Goal: Transaction & Acquisition: Purchase product/service

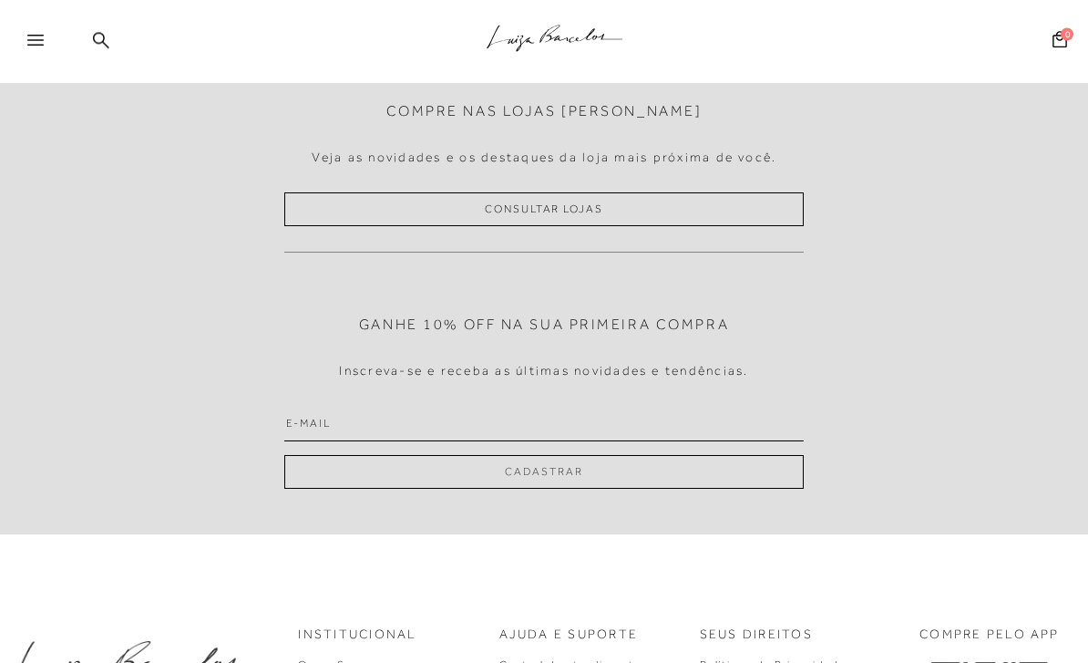
scroll to position [5438, 0]
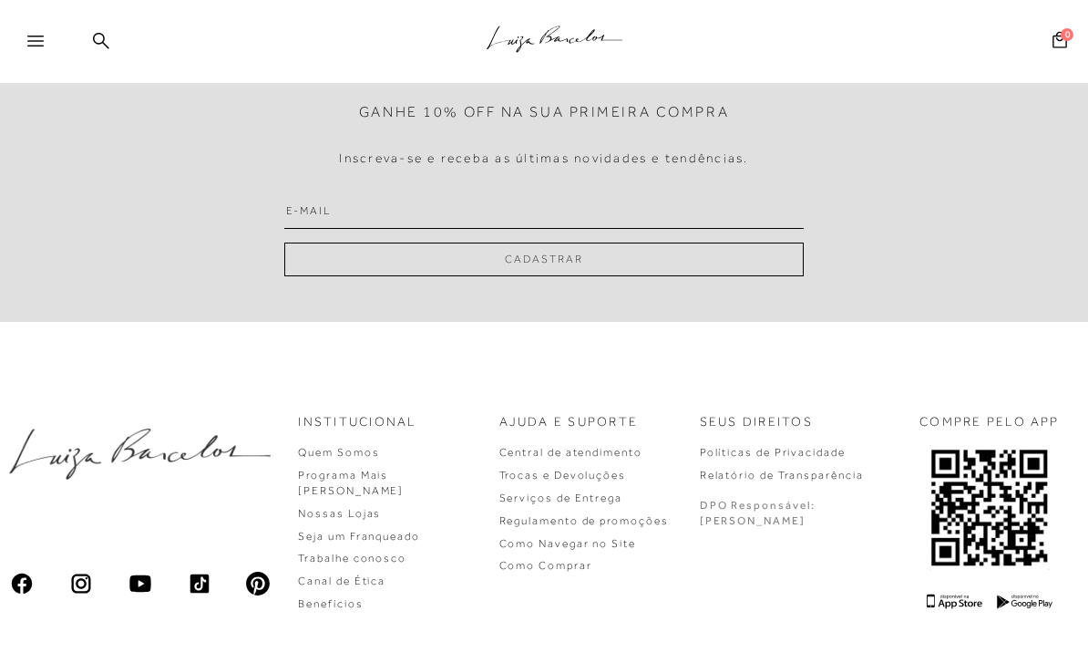
click at [45, 49] on div at bounding box center [43, 46] width 33 height 27
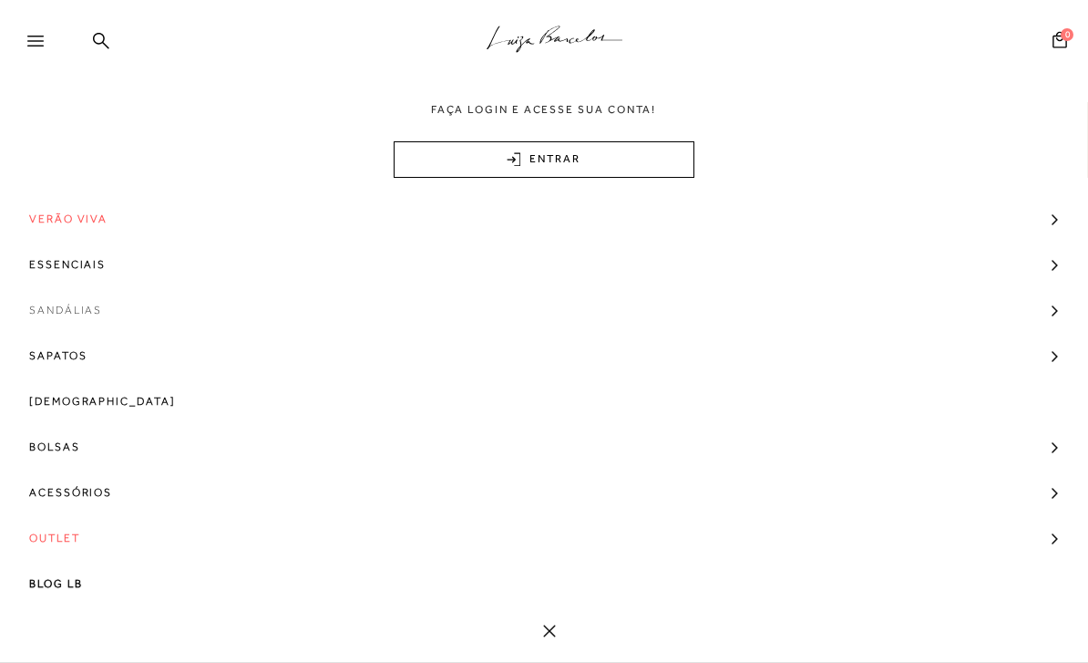
click at [60, 315] on span "Sandálias" at bounding box center [65, 310] width 73 height 46
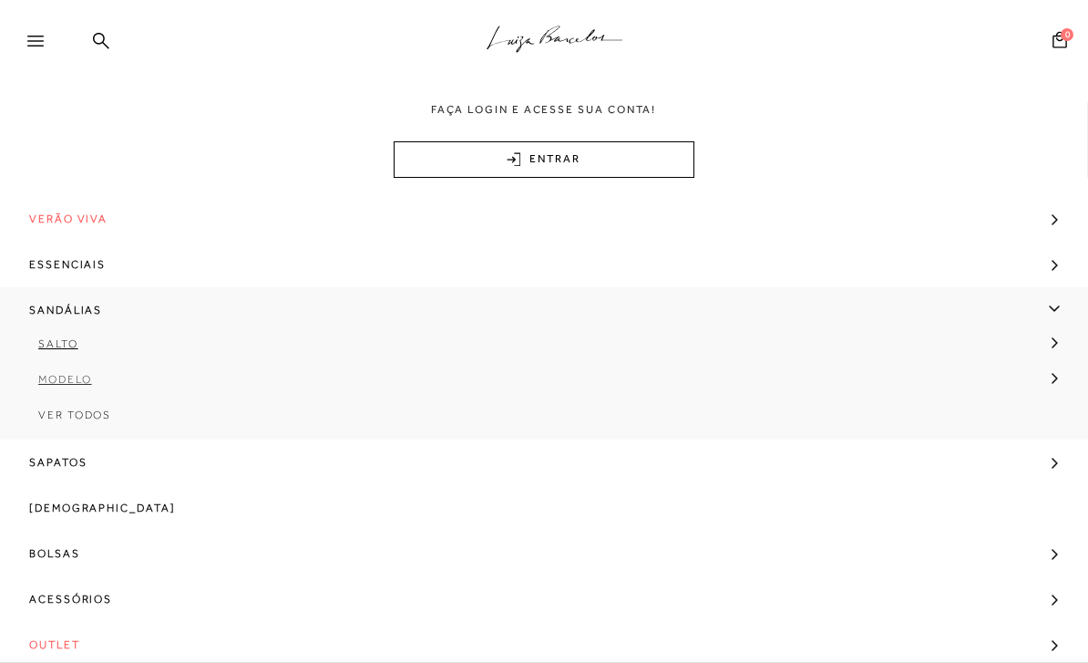
click at [67, 387] on link "Modelo" at bounding box center [538, 386] width 1077 height 36
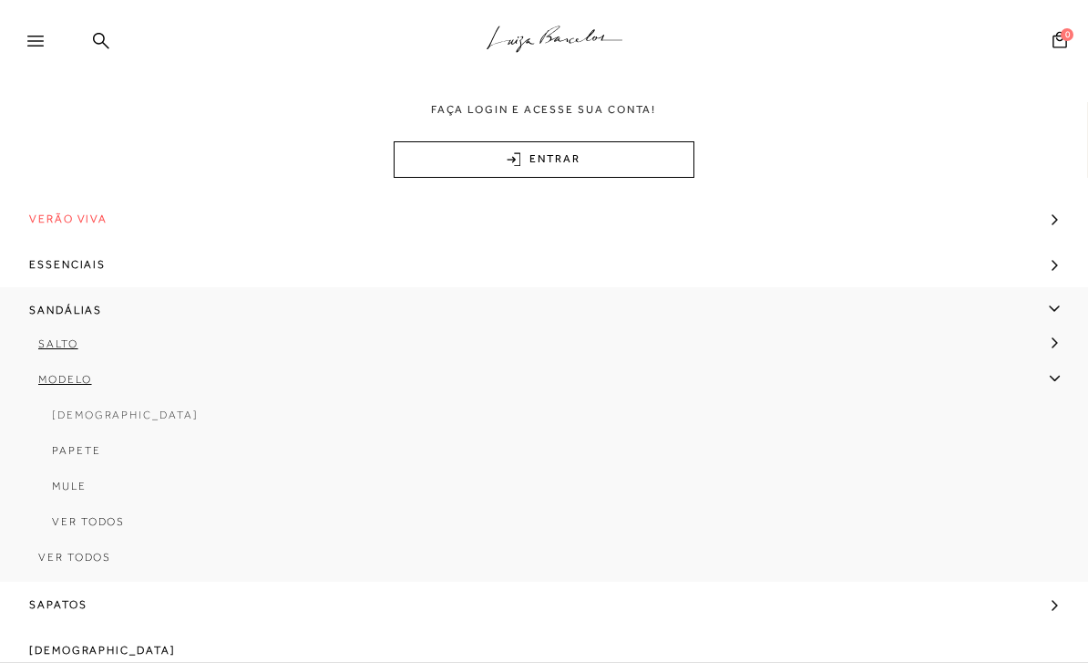
click at [99, 413] on span "[DEMOGRAPHIC_DATA]" at bounding box center [125, 414] width 147 height 13
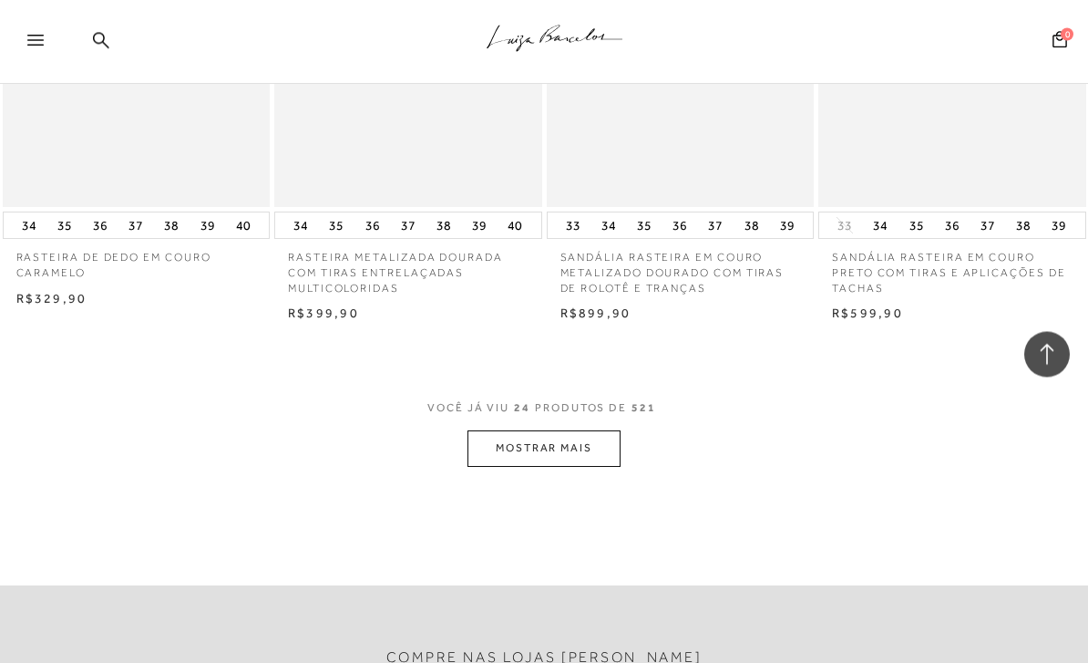
scroll to position [3013, 0]
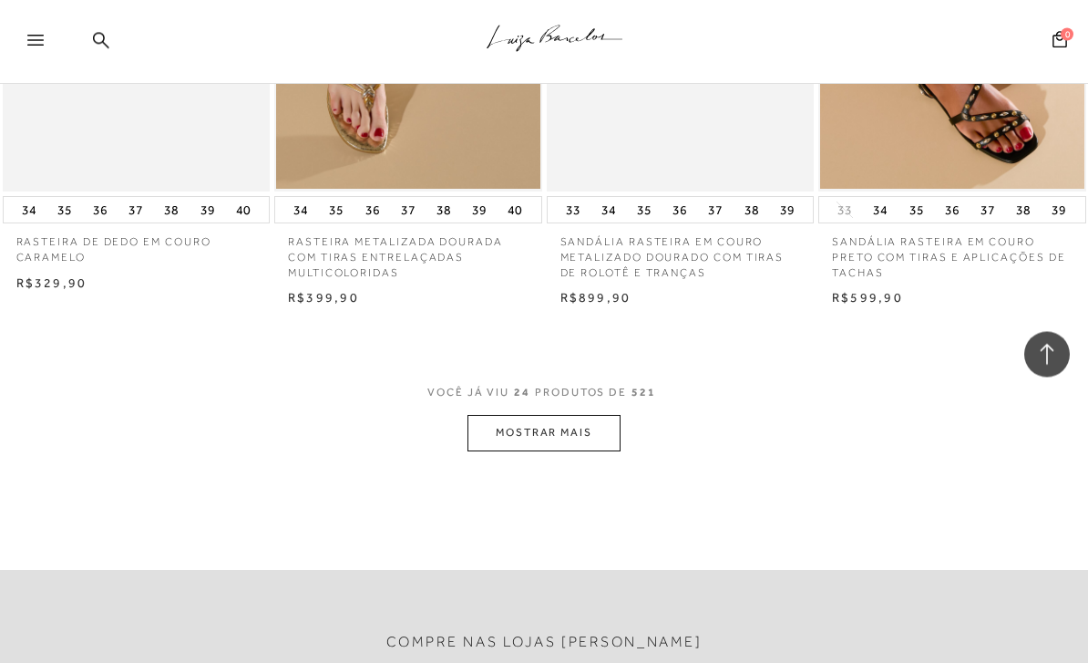
click at [505, 419] on button "MOSTRAR MAIS" at bounding box center [544, 434] width 153 height 36
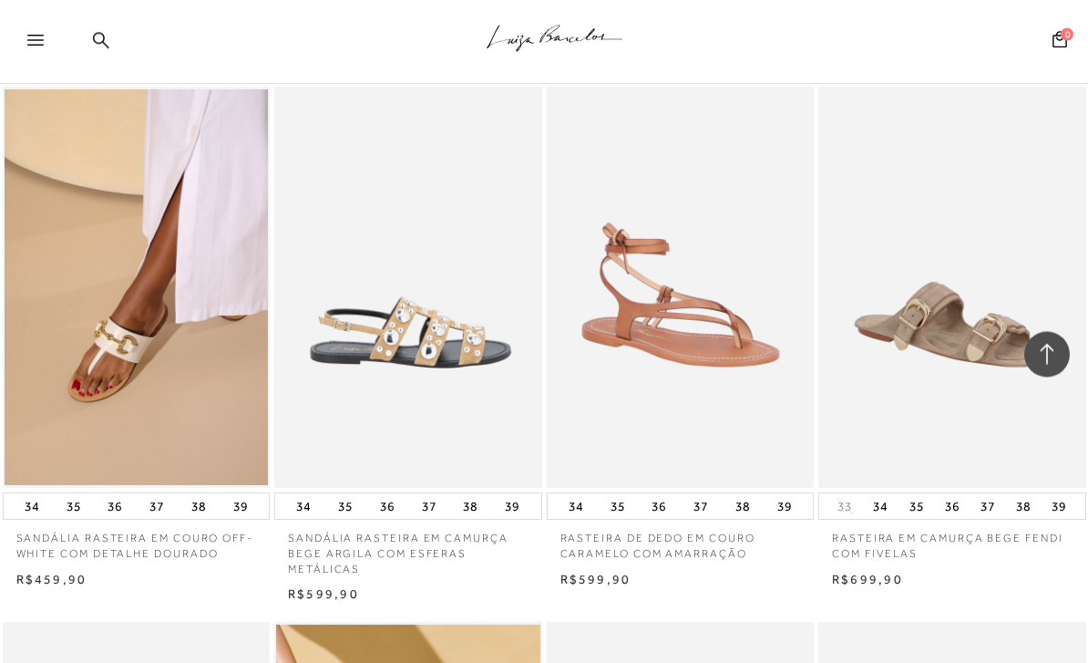
scroll to position [4841, 0]
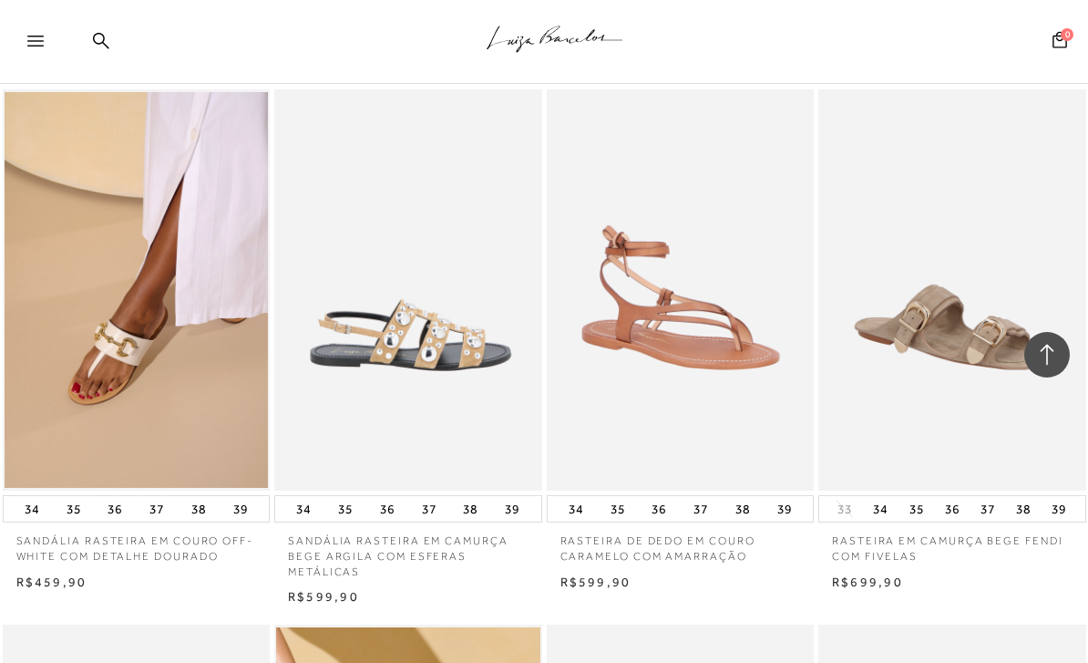
click at [428, 277] on img at bounding box center [409, 289] width 266 height 401
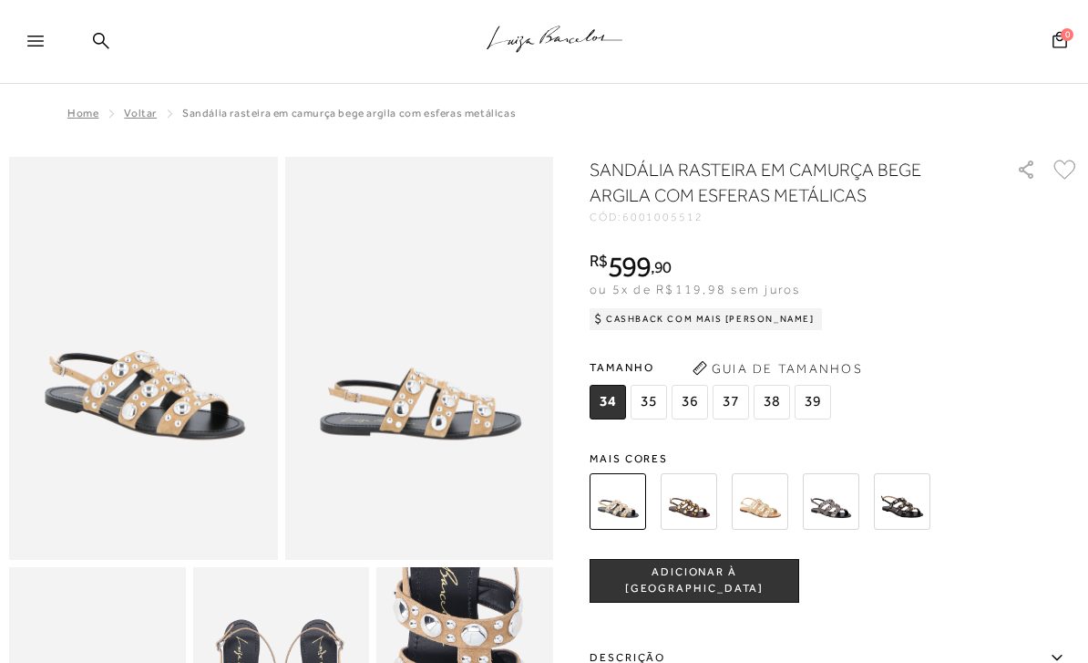
click at [834, 519] on img at bounding box center [831, 501] width 57 height 57
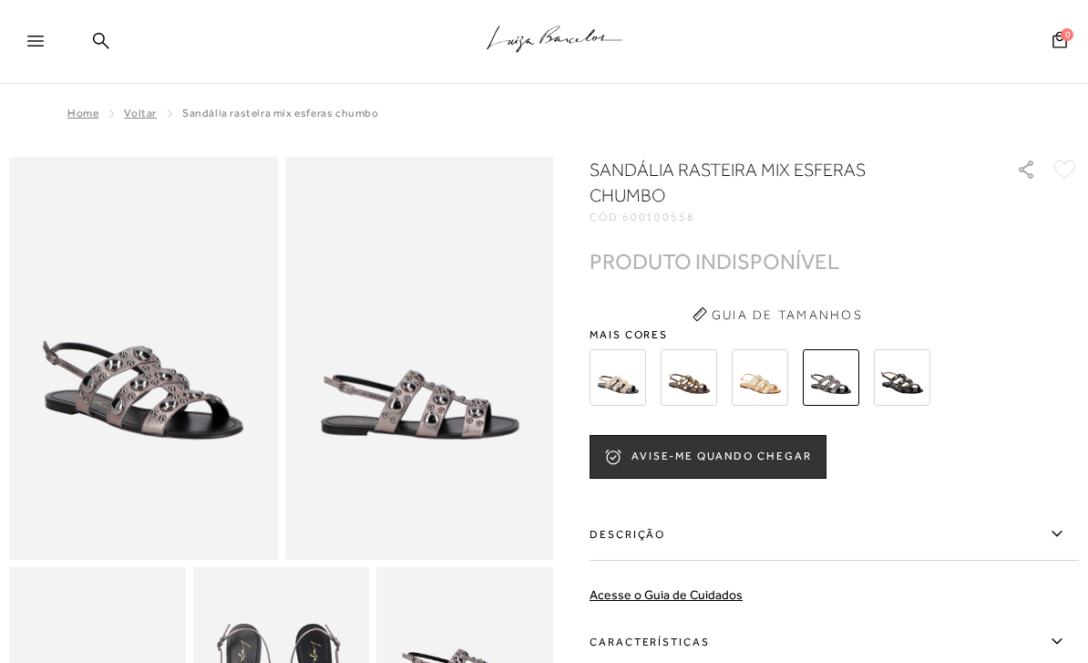
click at [914, 409] on div at bounding box center [813, 377] width 458 height 67
click at [910, 391] on img at bounding box center [902, 377] width 57 height 57
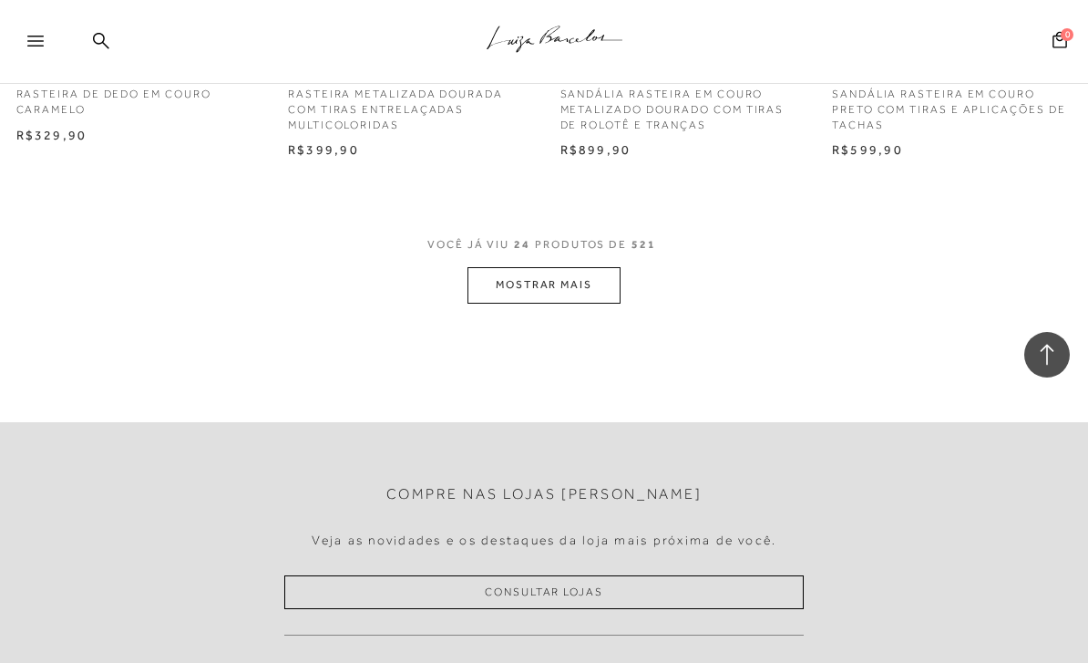
scroll to position [3288, 0]
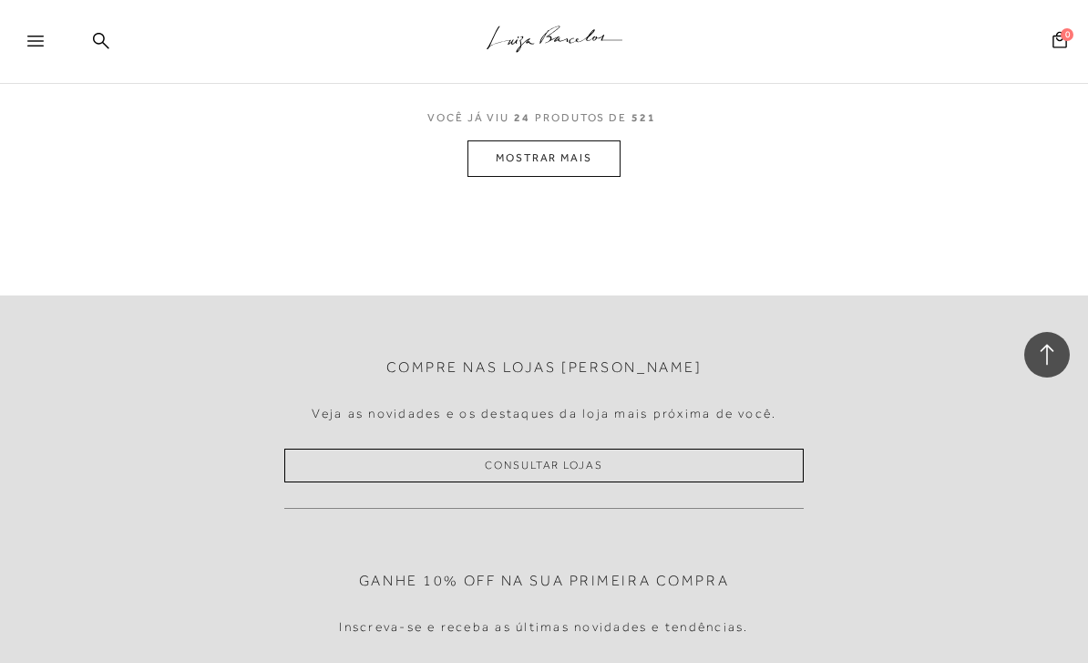
click at [510, 145] on button "MOSTRAR MAIS" at bounding box center [544, 158] width 153 height 36
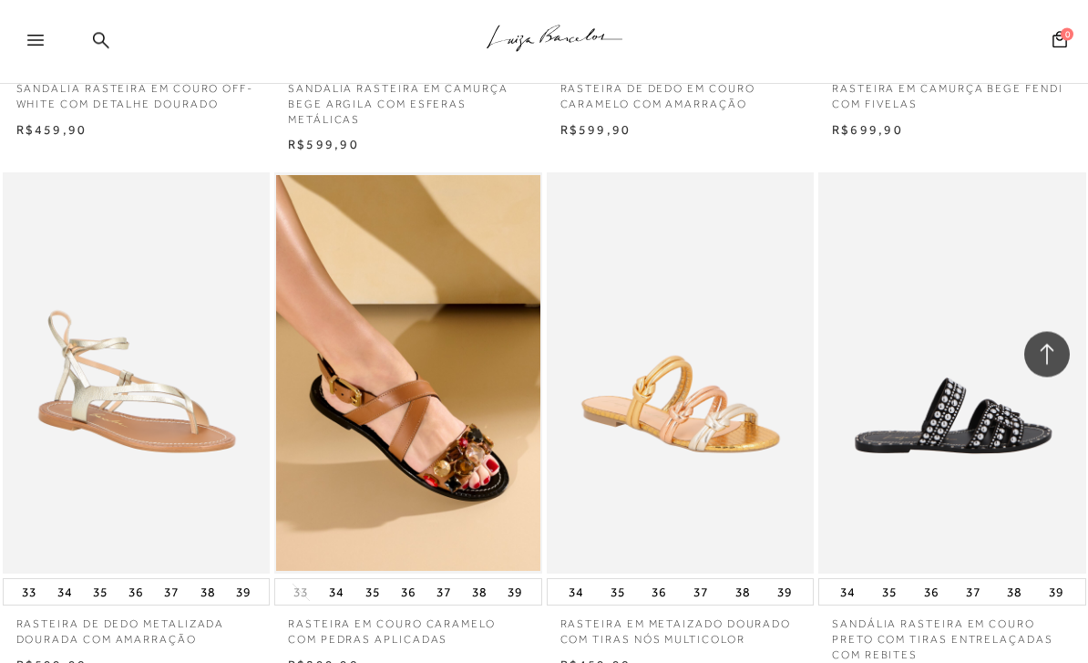
scroll to position [5293, 0]
click at [1003, 442] on img at bounding box center [953, 372] width 266 height 401
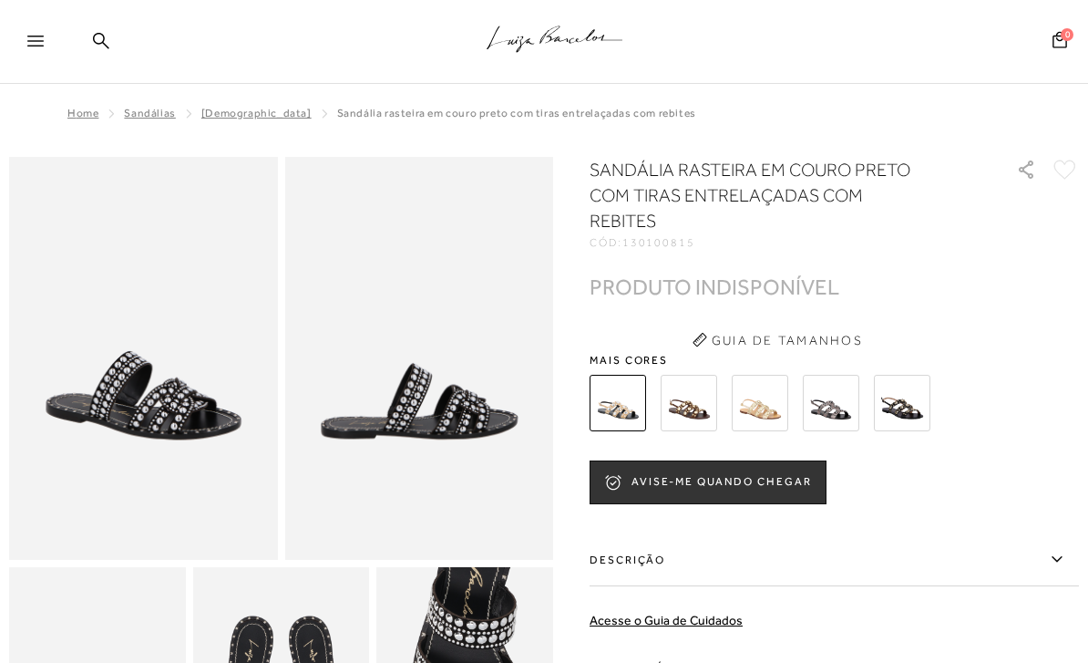
click at [704, 421] on img at bounding box center [689, 403] width 57 height 57
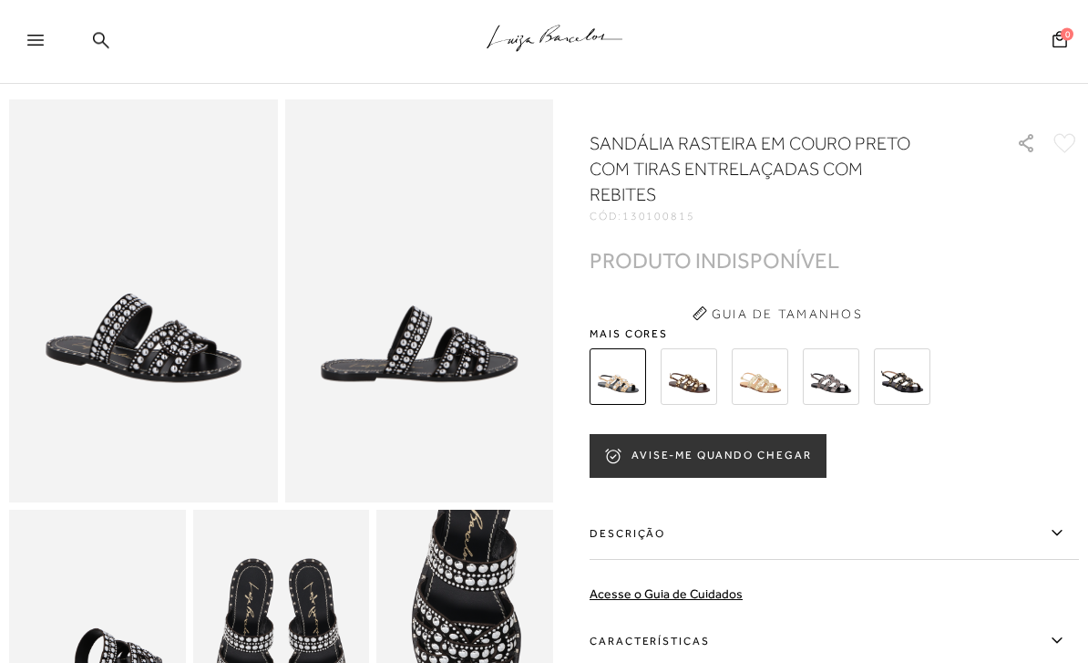
scroll to position [57, 0]
click at [701, 372] on img at bounding box center [689, 376] width 57 height 57
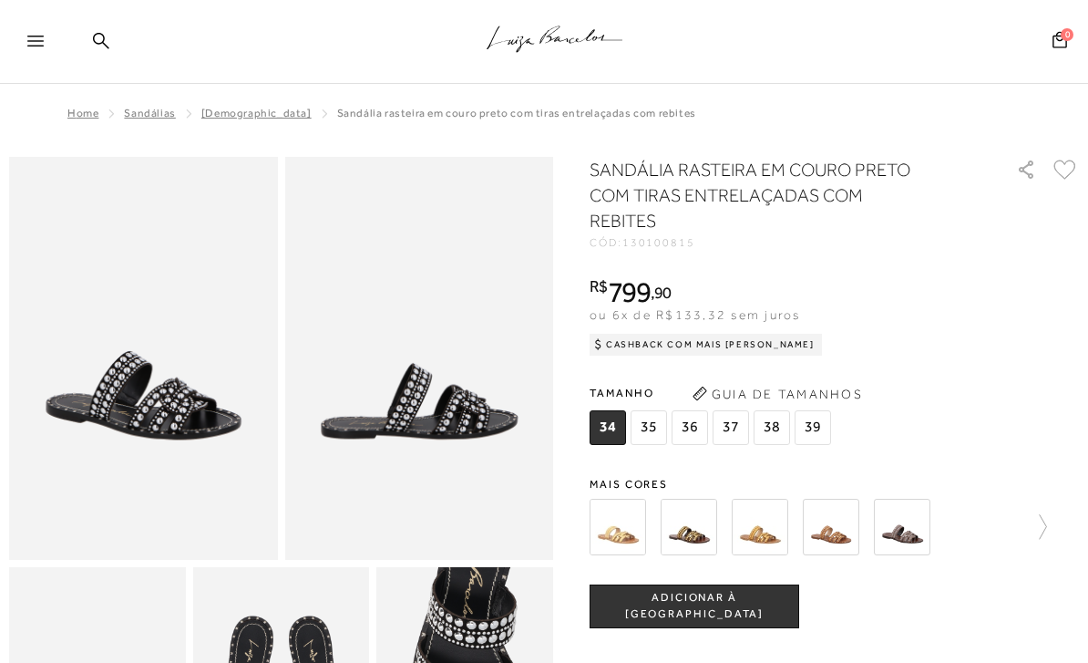
scroll to position [7, 0]
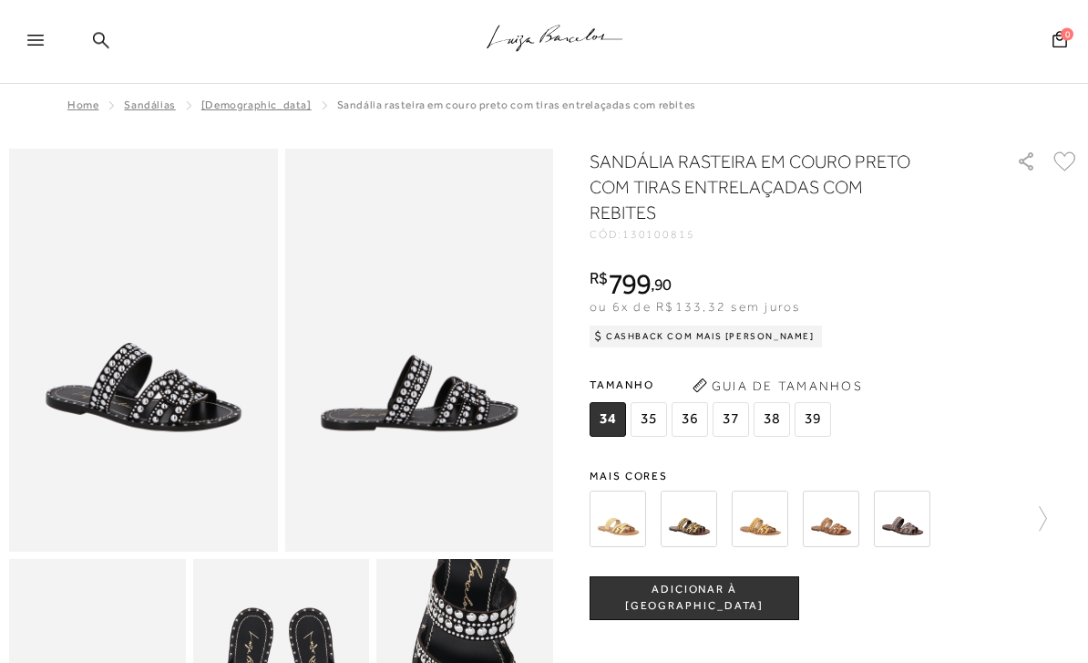
click at [647, 423] on span "35" at bounding box center [649, 420] width 36 height 35
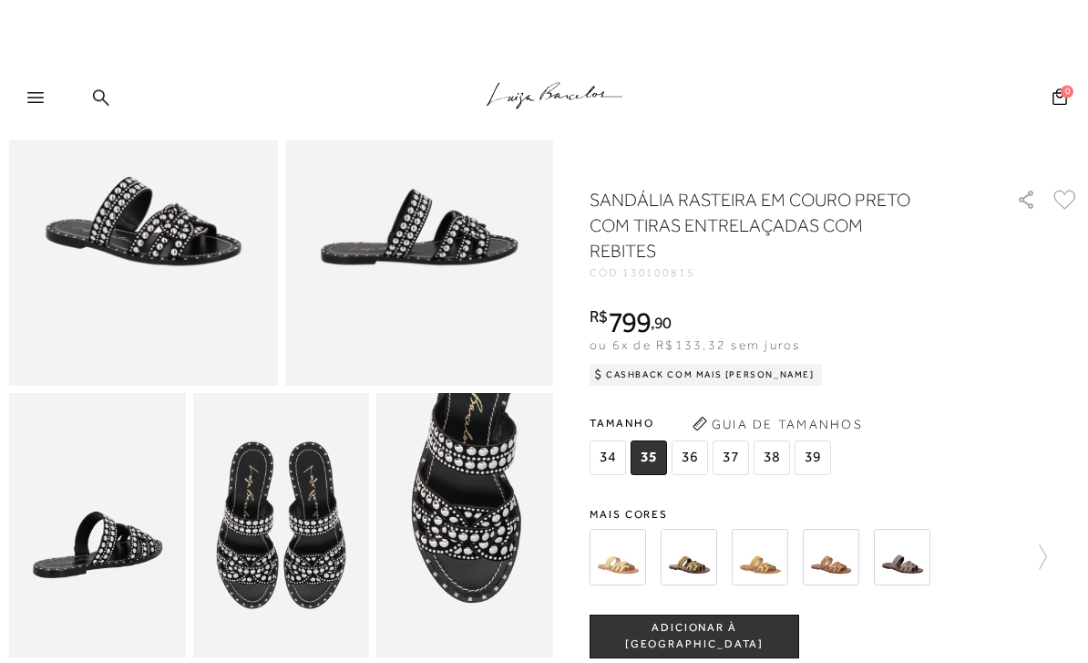
scroll to position [0, 0]
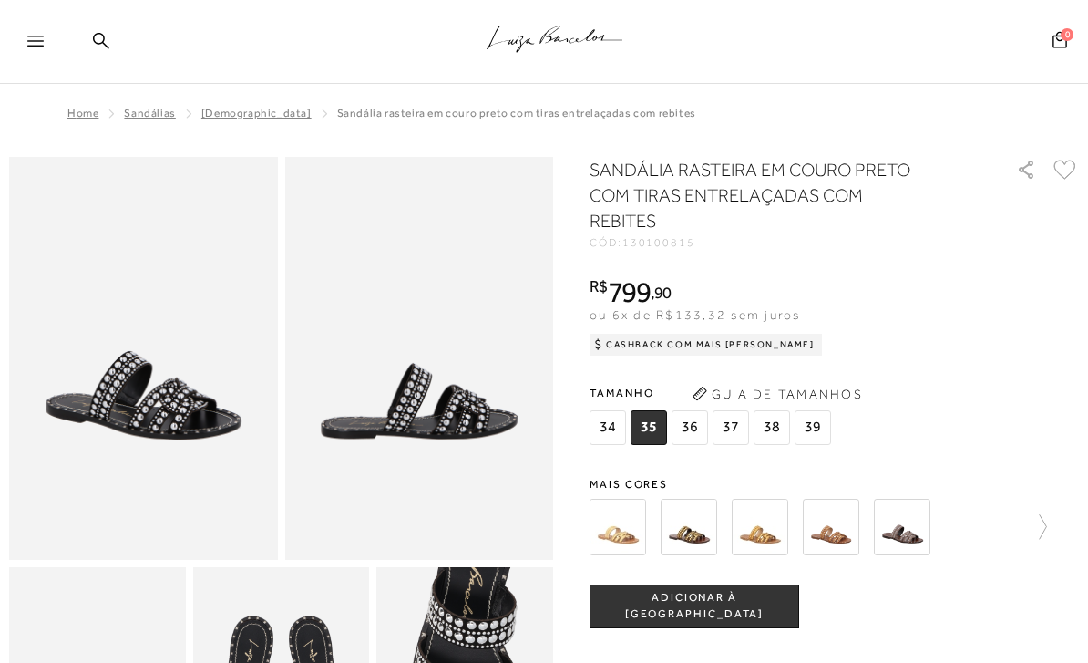
click at [602, 521] on img at bounding box center [618, 527] width 57 height 57
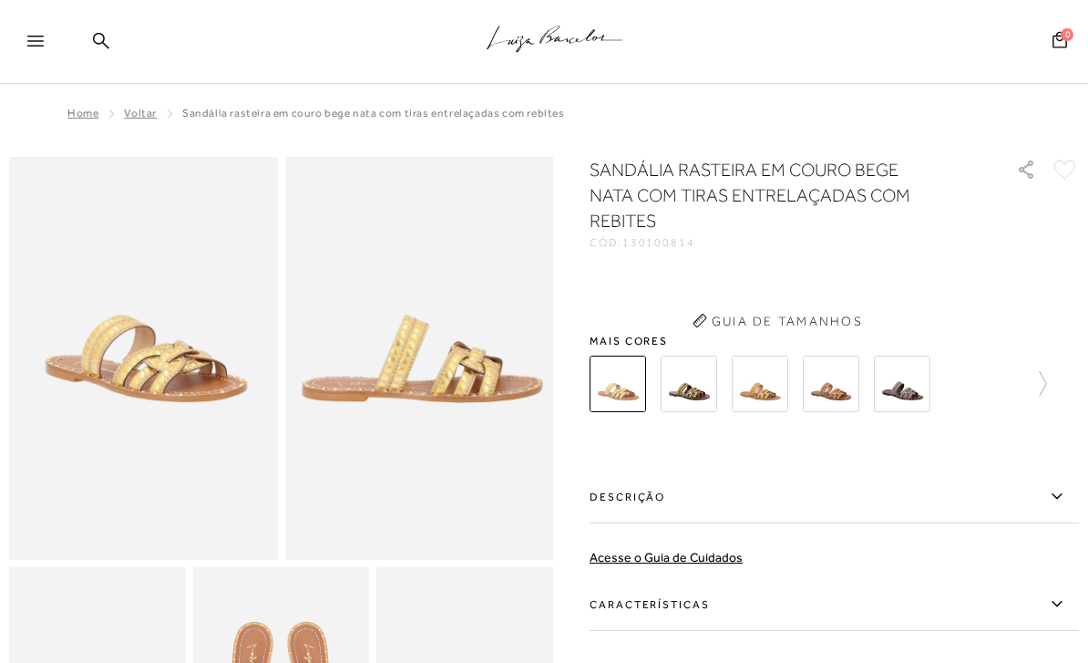
click at [614, 523] on div "Descrição Perfeita para compor looks versáteis e estilosos, a nova flat [PERSON…" at bounding box center [835, 498] width 490 height 57
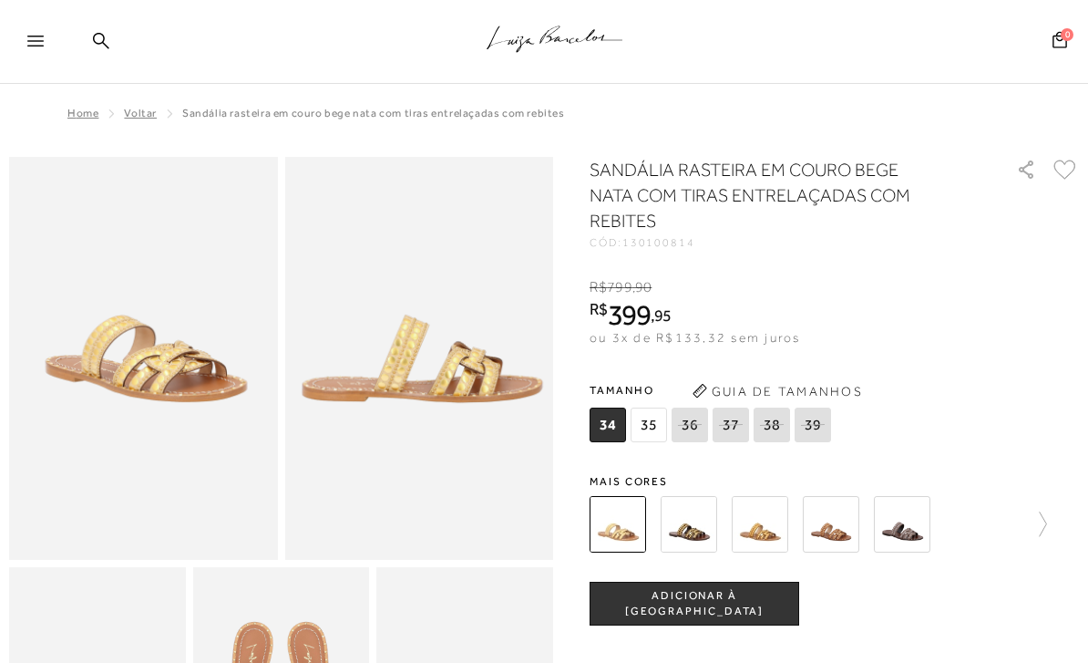
click at [691, 538] on img at bounding box center [689, 524] width 57 height 57
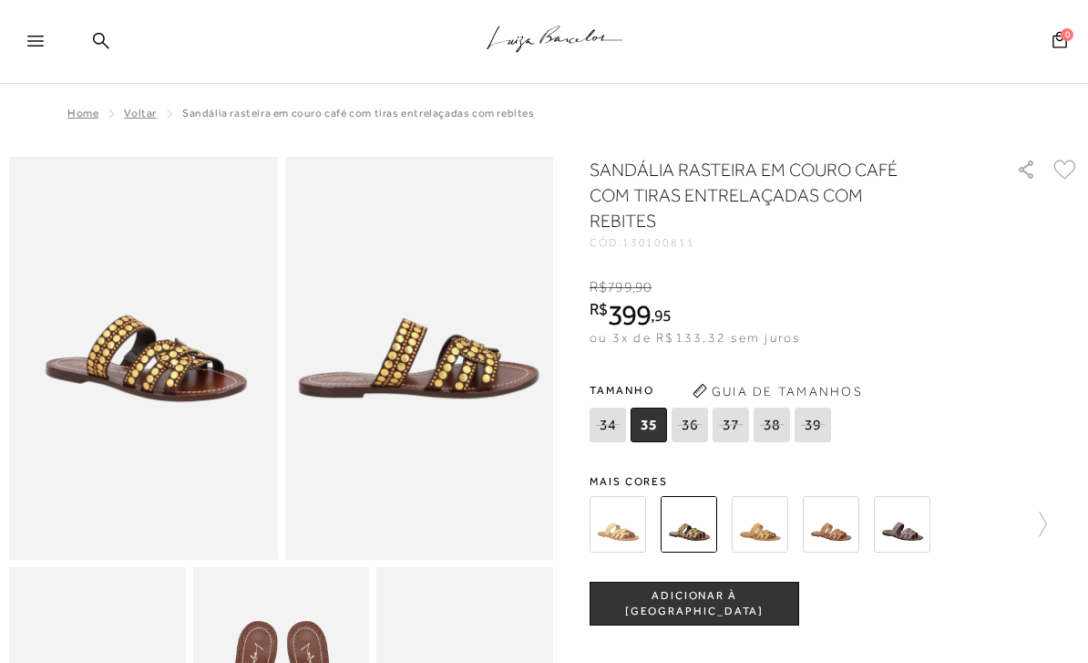
click at [840, 517] on img at bounding box center [831, 524] width 57 height 57
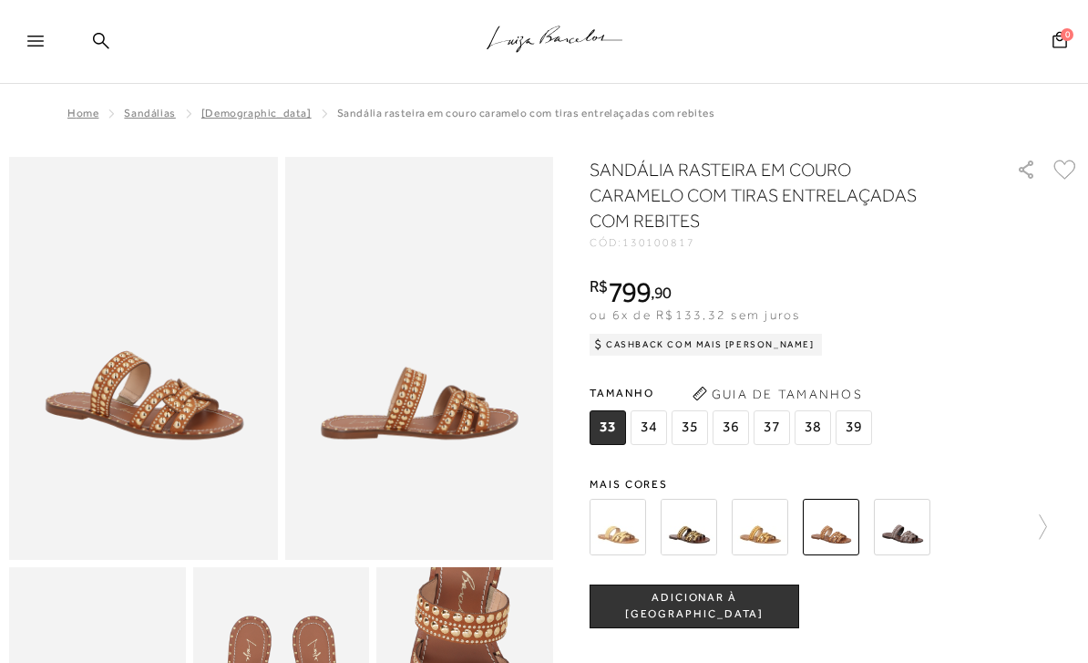
click at [899, 528] on img at bounding box center [902, 527] width 57 height 57
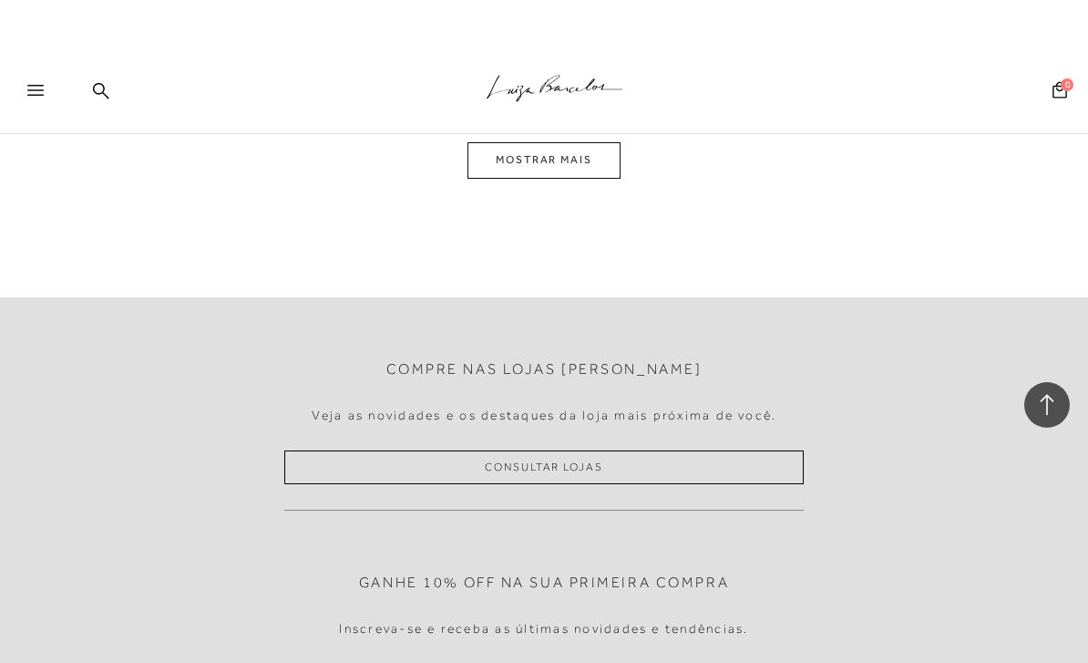
scroll to position [6460, 0]
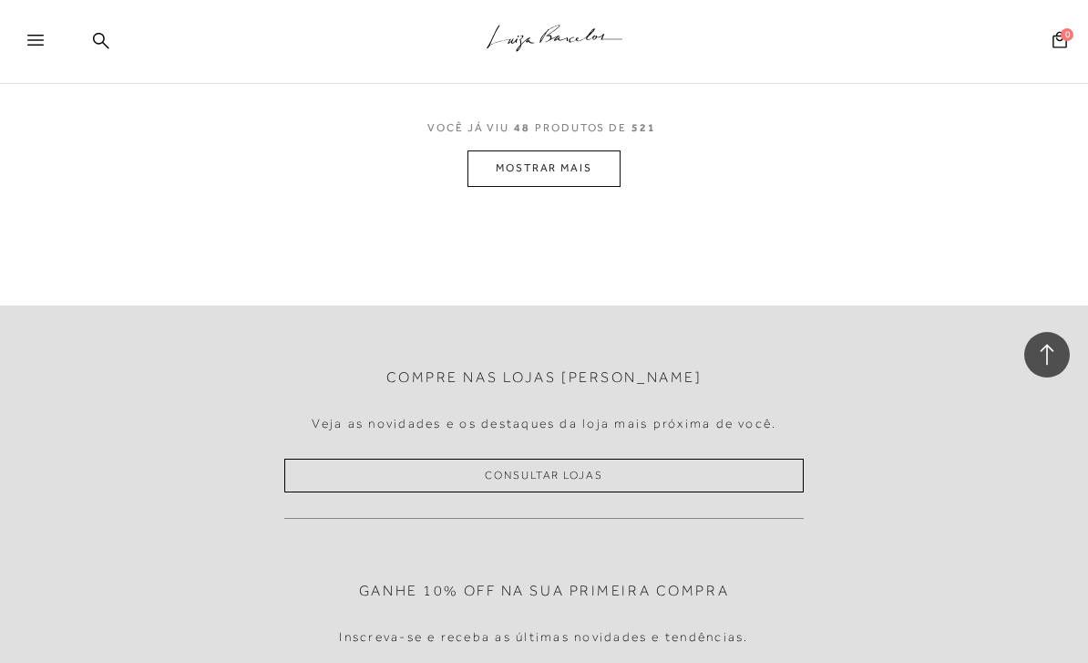
click at [582, 150] on button "MOSTRAR MAIS" at bounding box center [544, 168] width 153 height 36
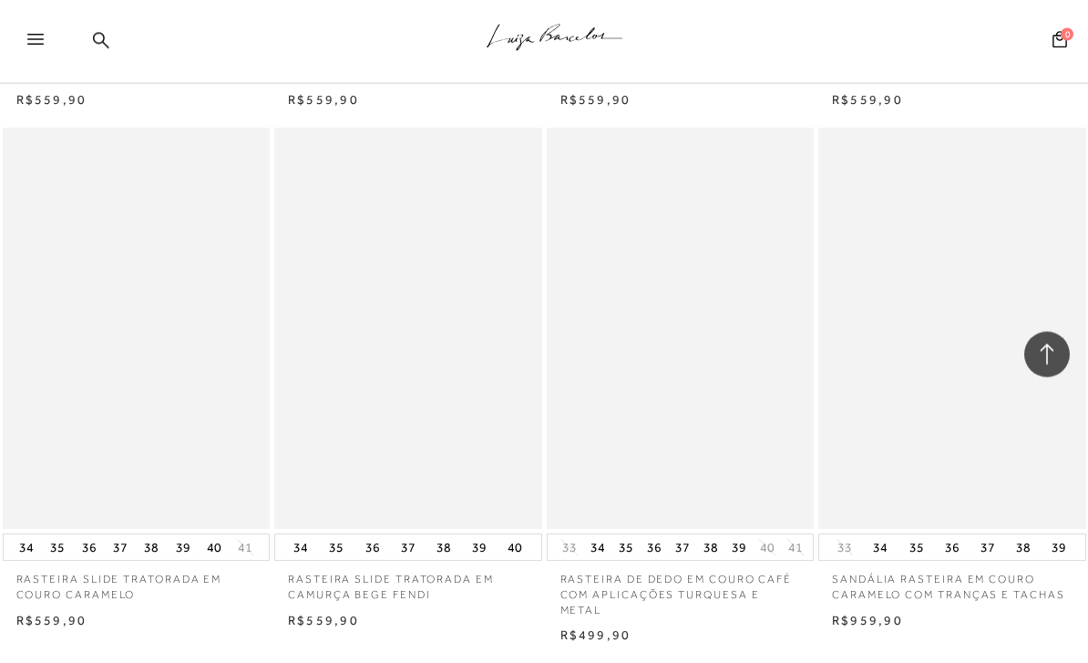
scroll to position [9101, 0]
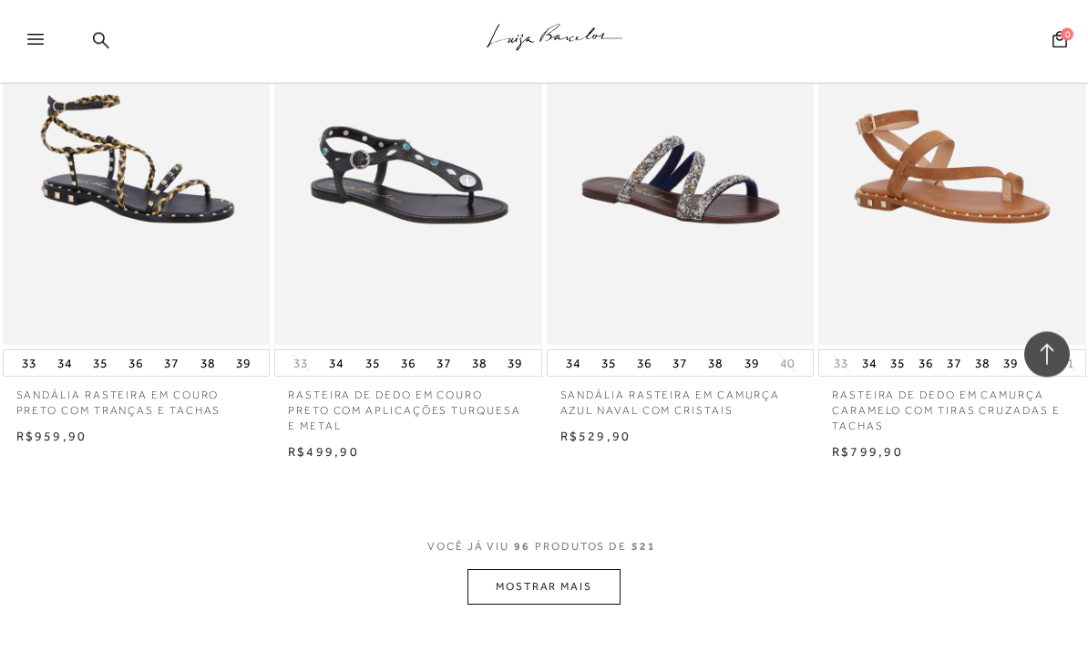
scroll to position [12602, 0]
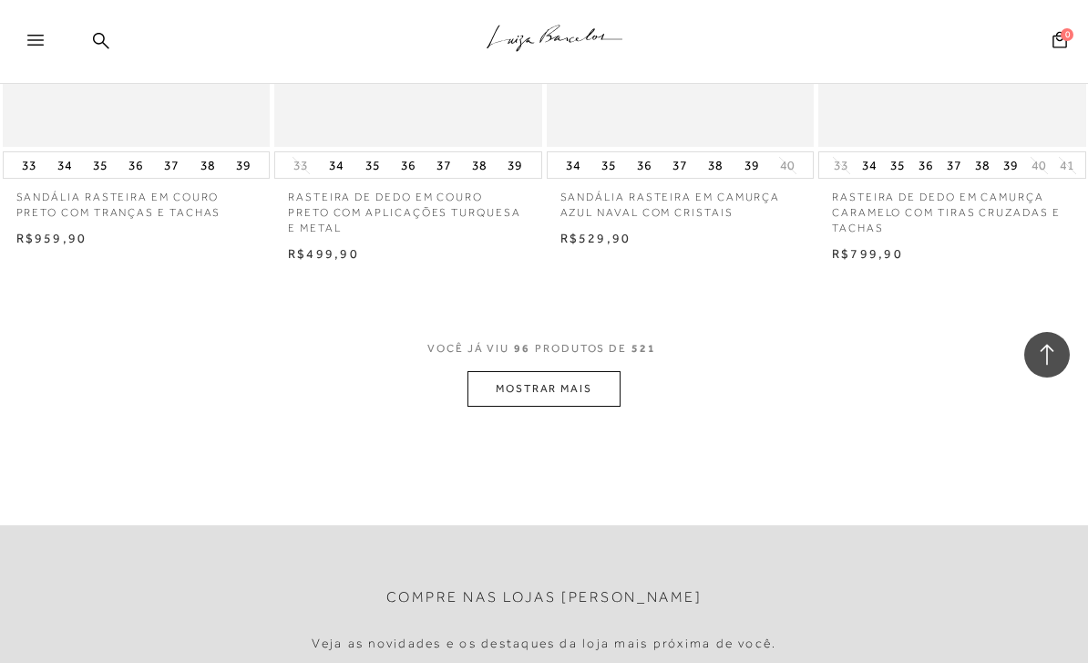
click at [580, 371] on button "MOSTRAR MAIS" at bounding box center [544, 389] width 153 height 36
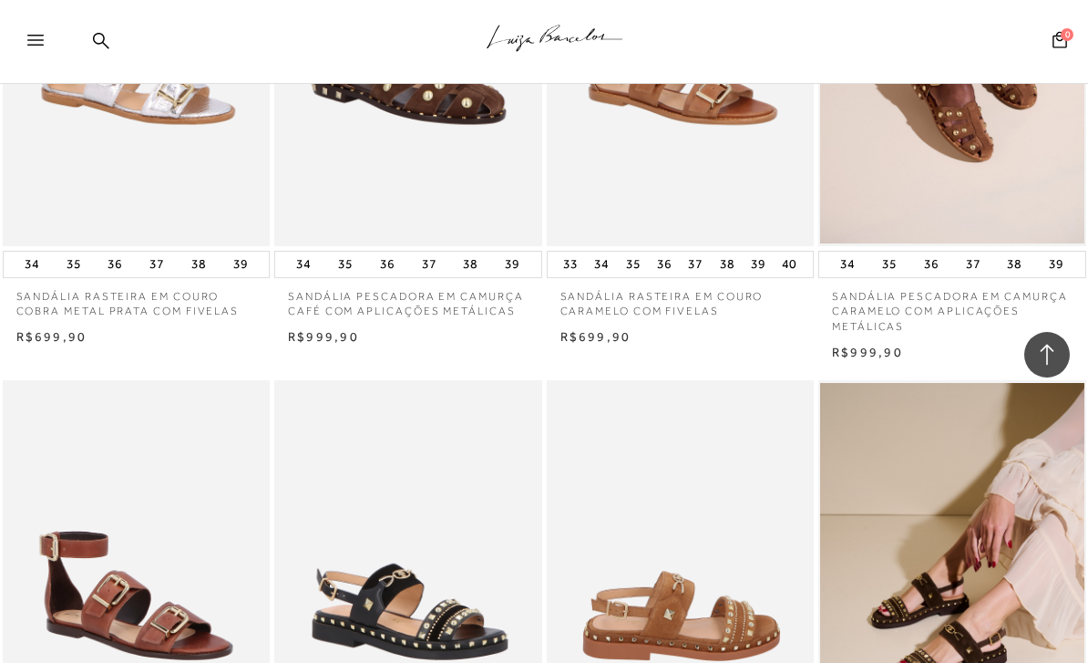
scroll to position [15569, 0]
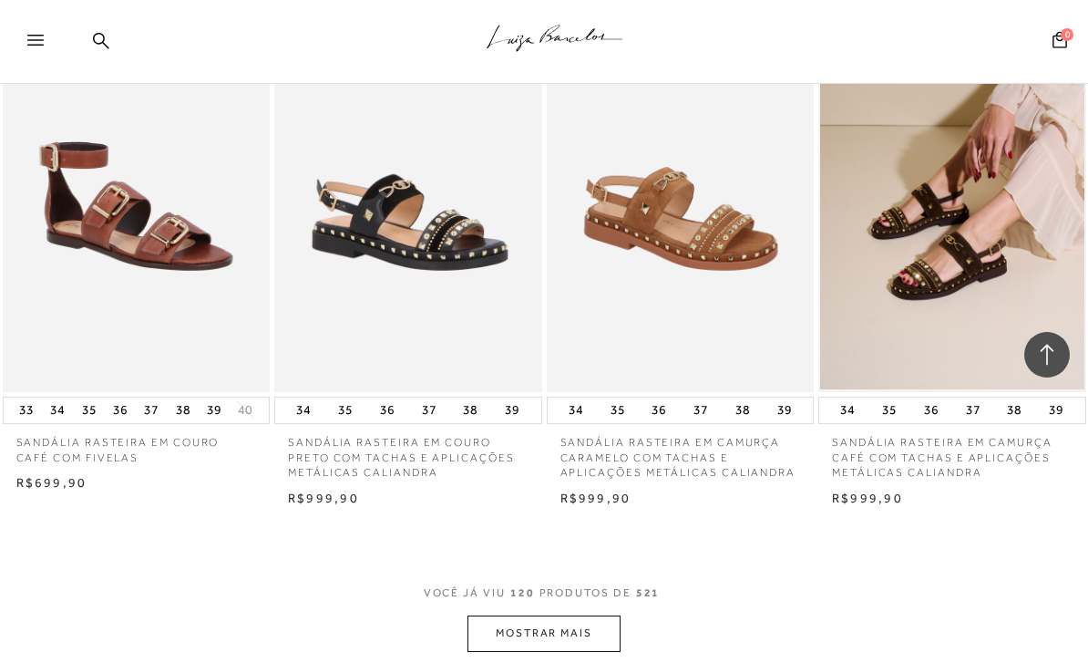
click at [513, 615] on button "MOSTRAR MAIS" at bounding box center [544, 633] width 153 height 36
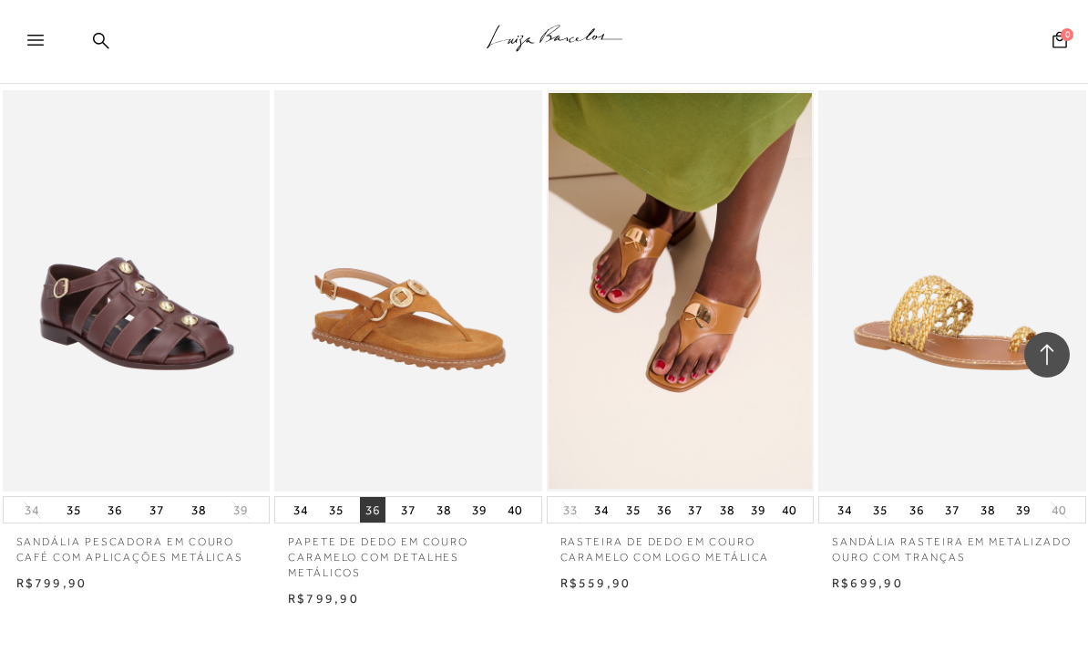
scroll to position [18665, 0]
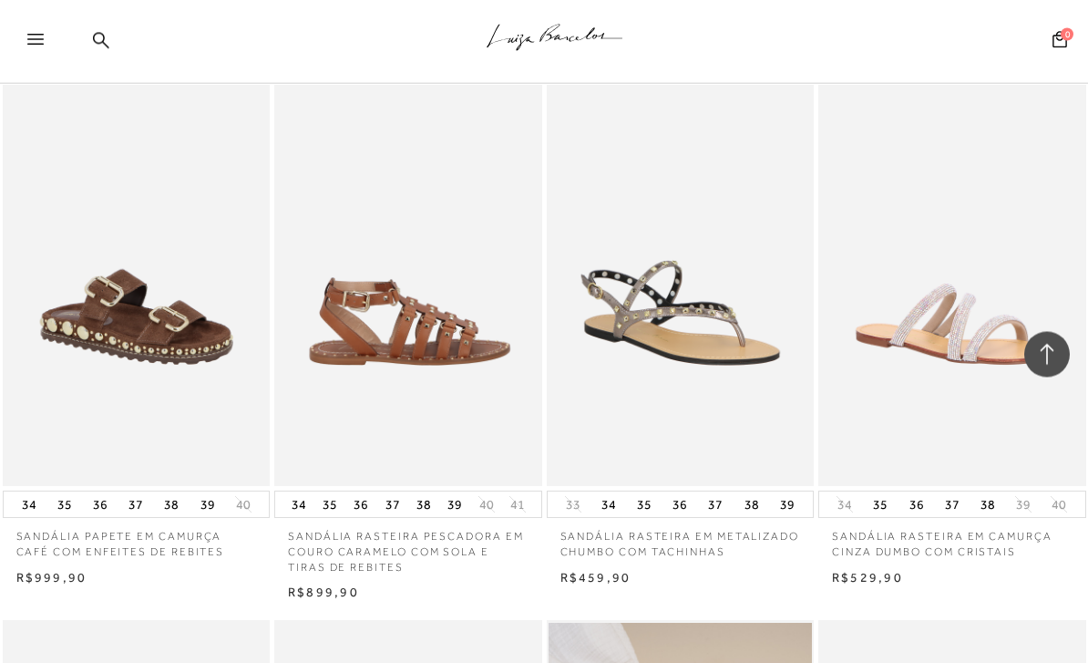
scroll to position [21317, 0]
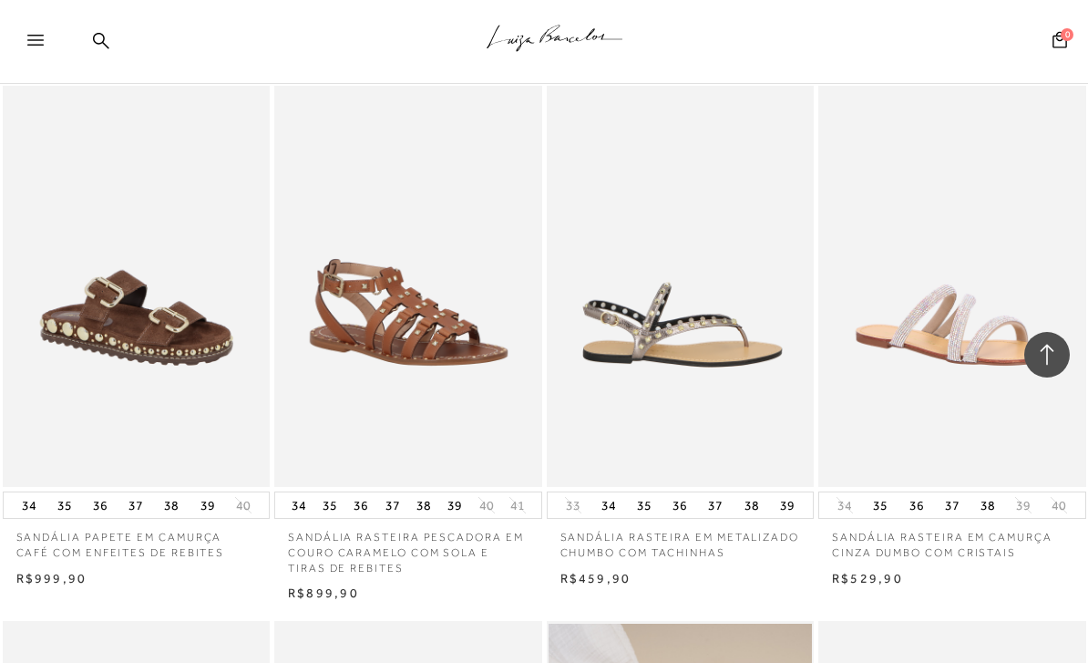
click at [748, 217] on img at bounding box center [682, 286] width 266 height 401
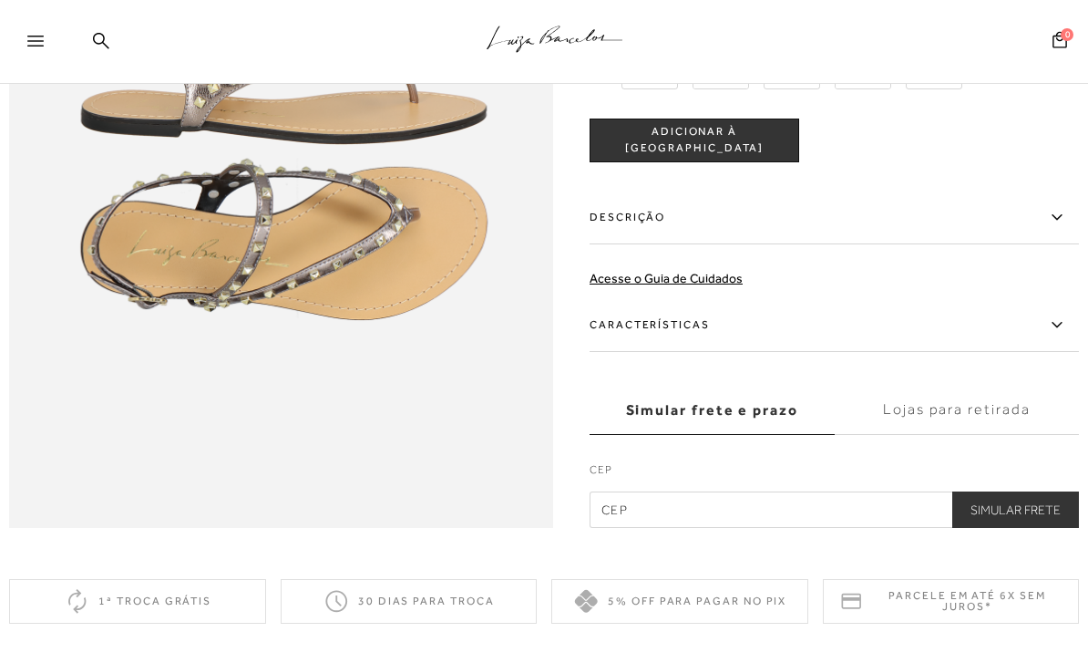
scroll to position [1078, 0]
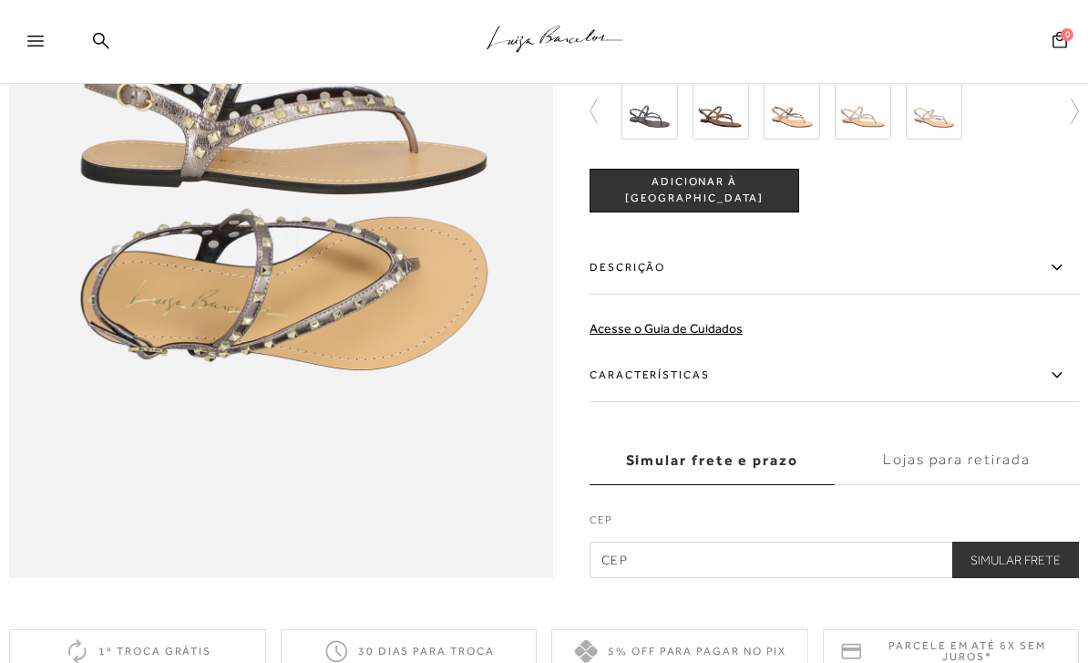
scroll to position [2724, 0]
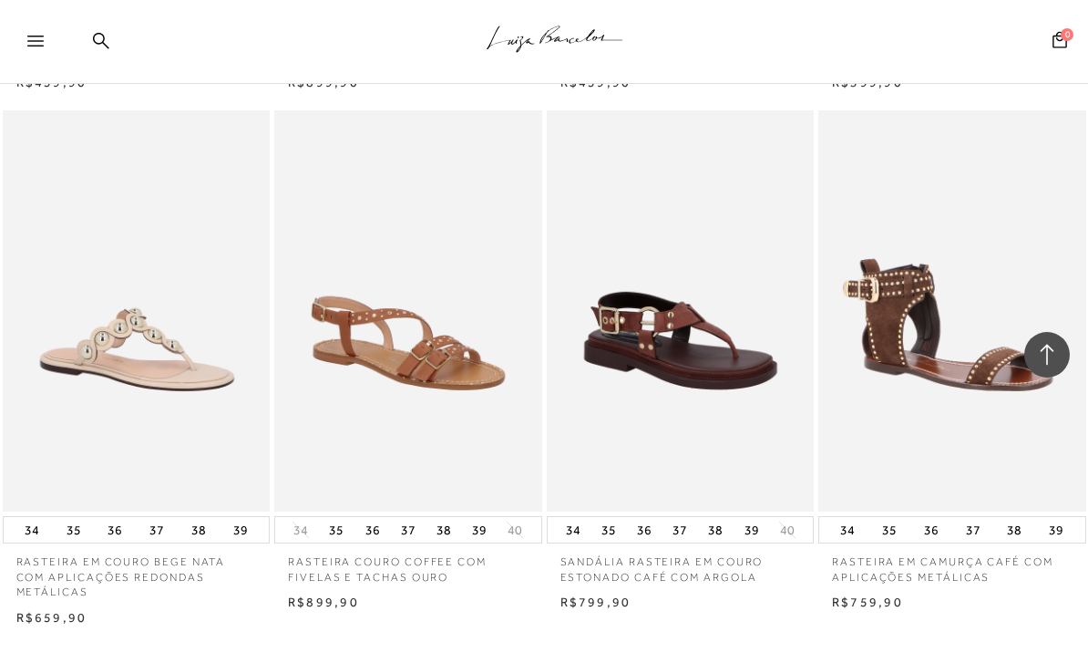
scroll to position [1, 0]
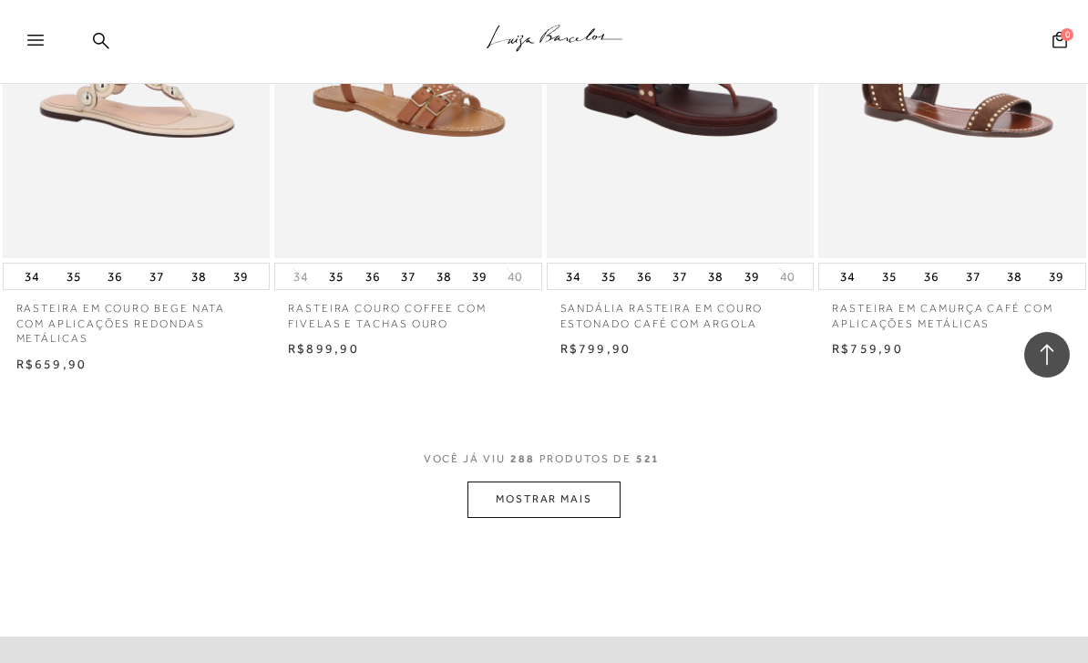
scroll to position [31583, 0]
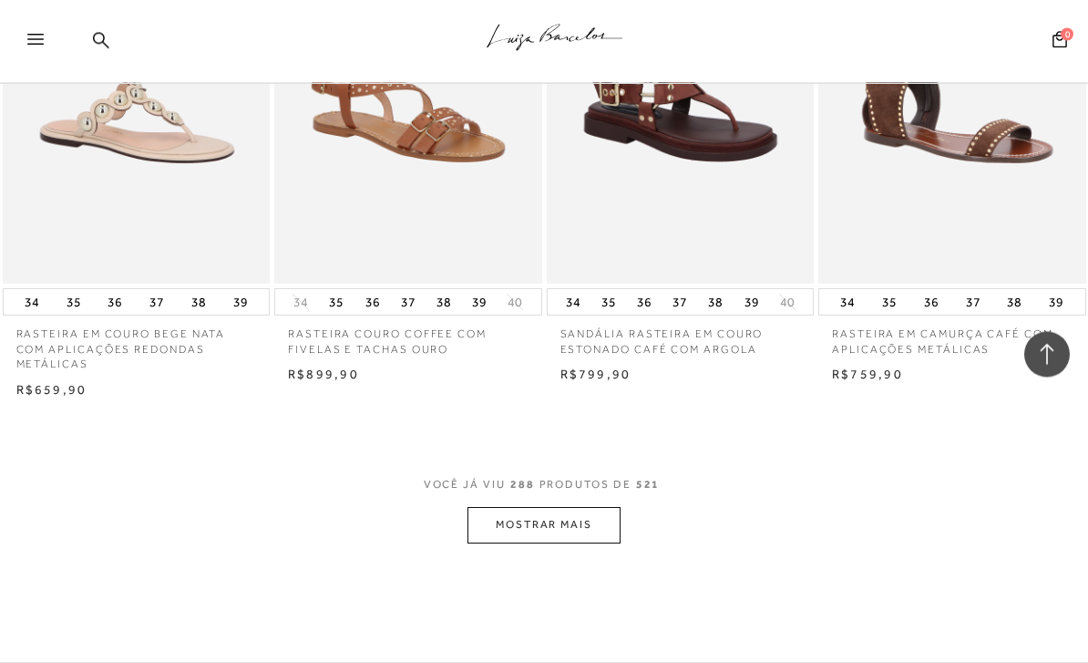
click at [503, 508] on button "MOSTRAR MAIS" at bounding box center [544, 526] width 153 height 36
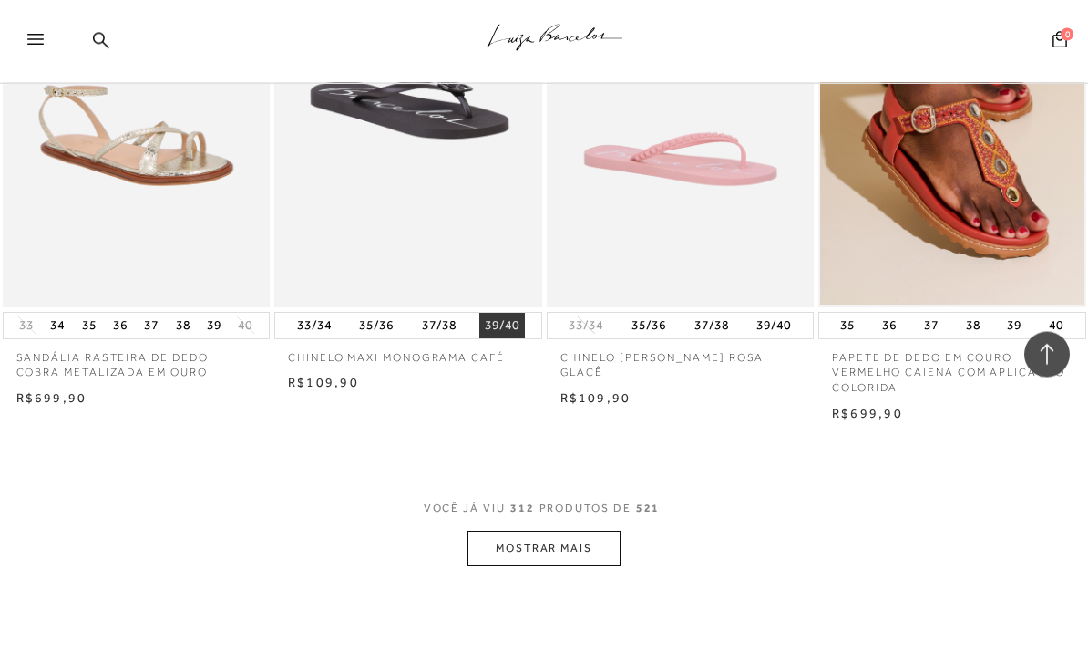
scroll to position [34908, 0]
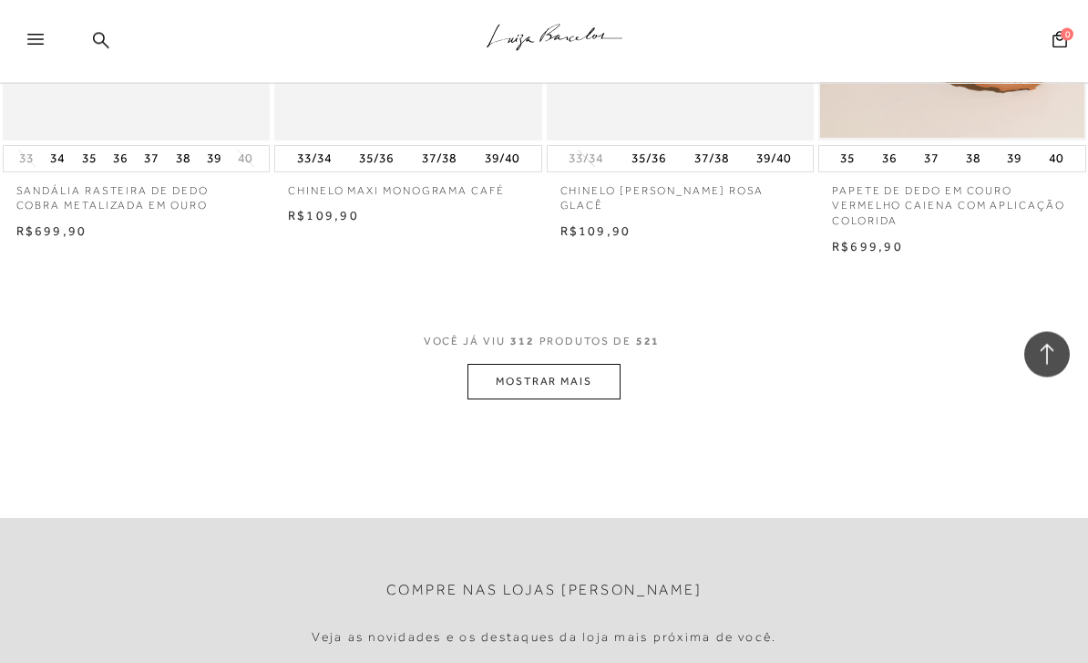
click at [514, 365] on button "MOSTRAR MAIS" at bounding box center [544, 383] width 153 height 36
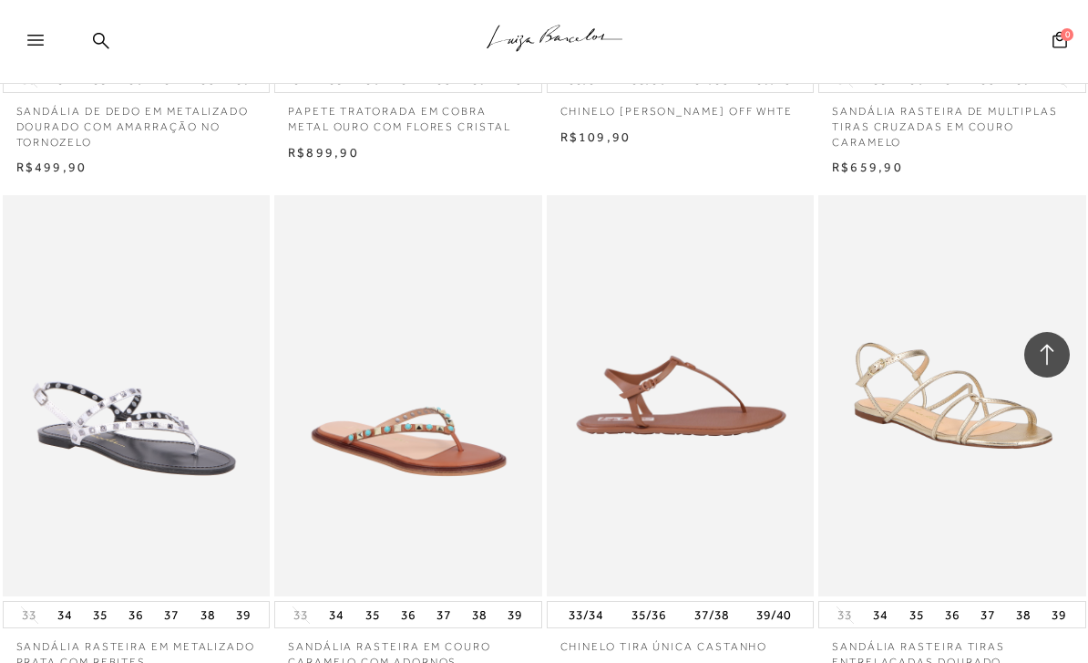
scroll to position [25461, 0]
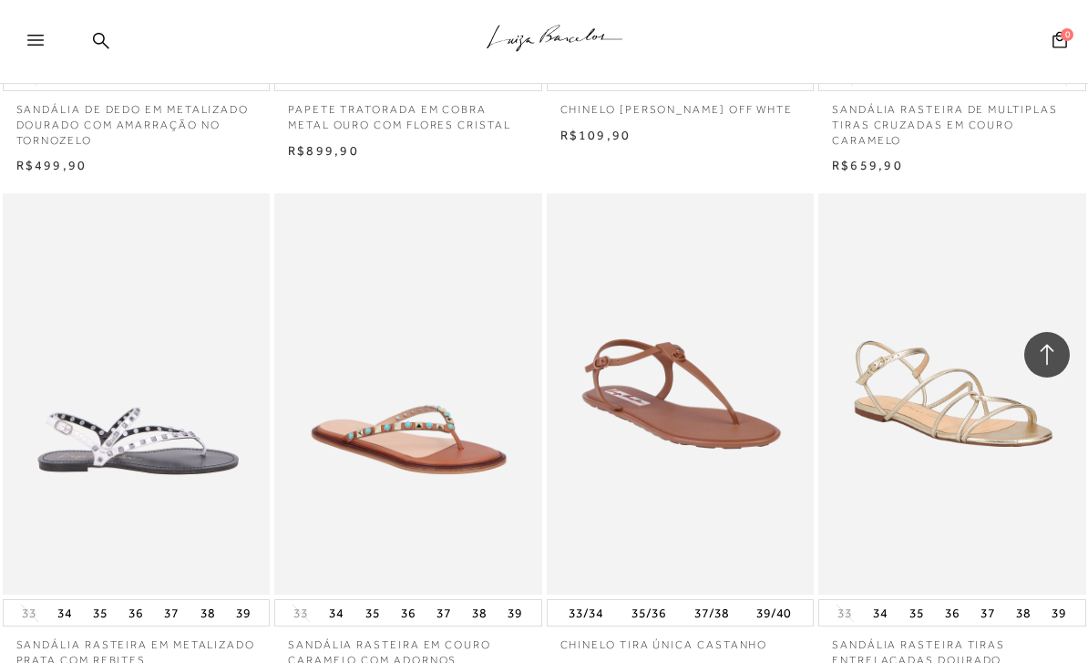
click at [129, 425] on img at bounding box center [138, 393] width 266 height 401
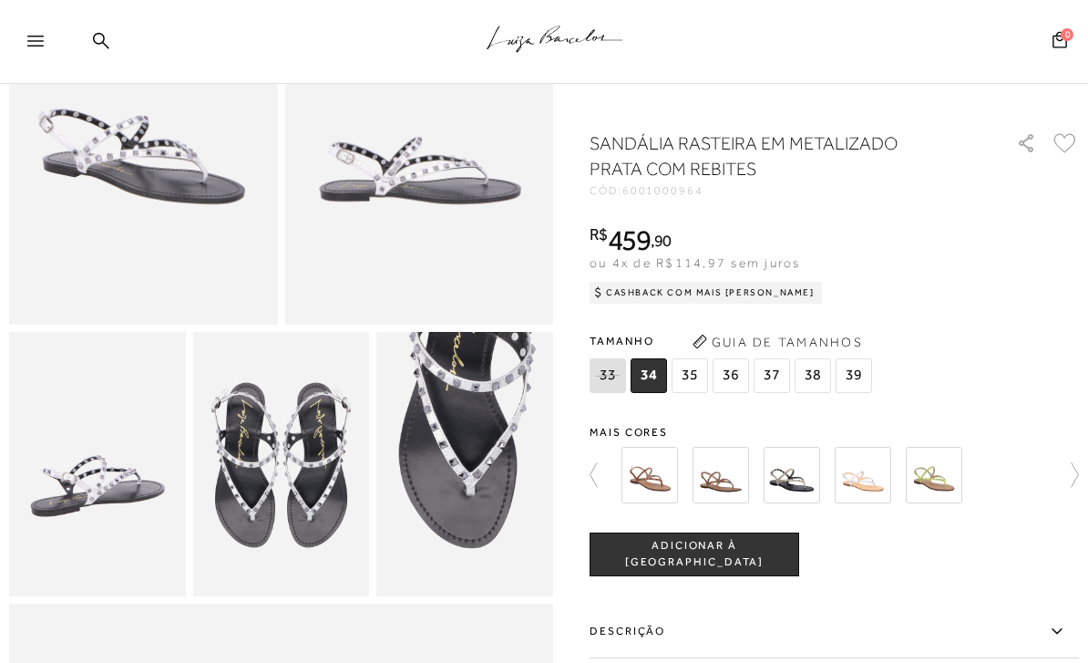
scroll to position [271, 0]
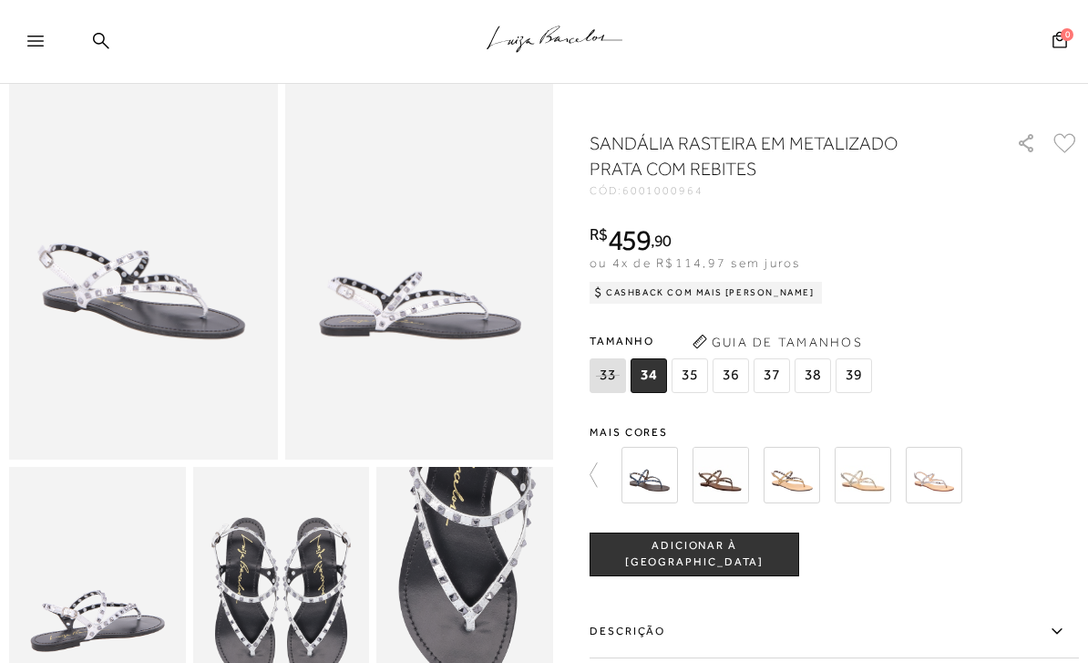
click at [645, 474] on img at bounding box center [650, 475] width 57 height 57
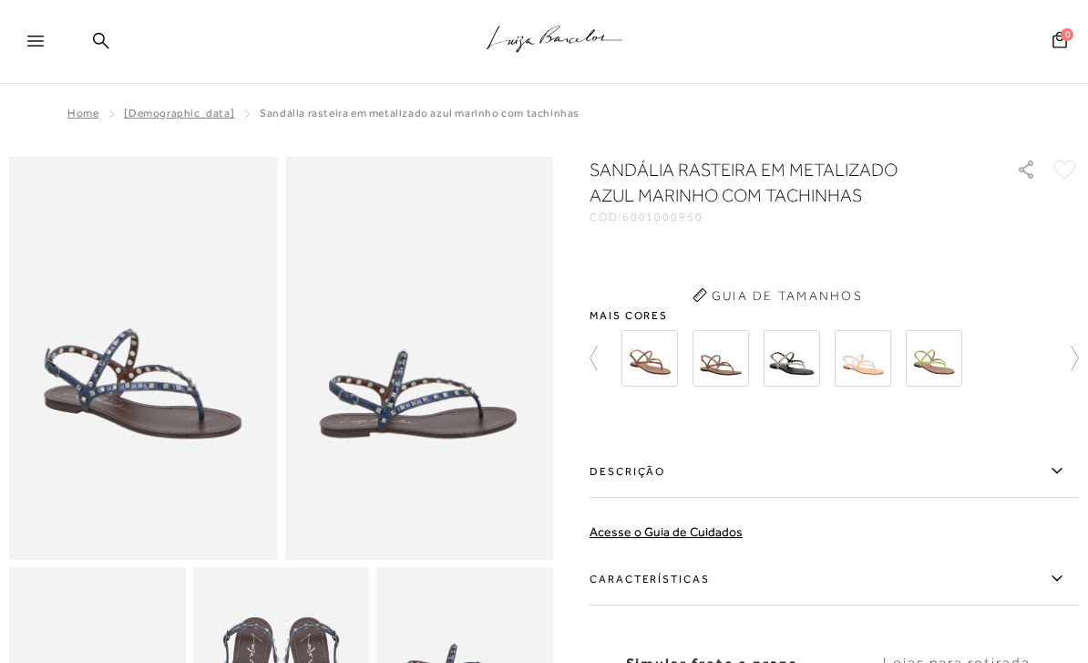
click at [644, 483] on label "Descrição" at bounding box center [835, 471] width 490 height 53
click at [0, 0] on input "Descrição" at bounding box center [0, 0] width 0 height 0
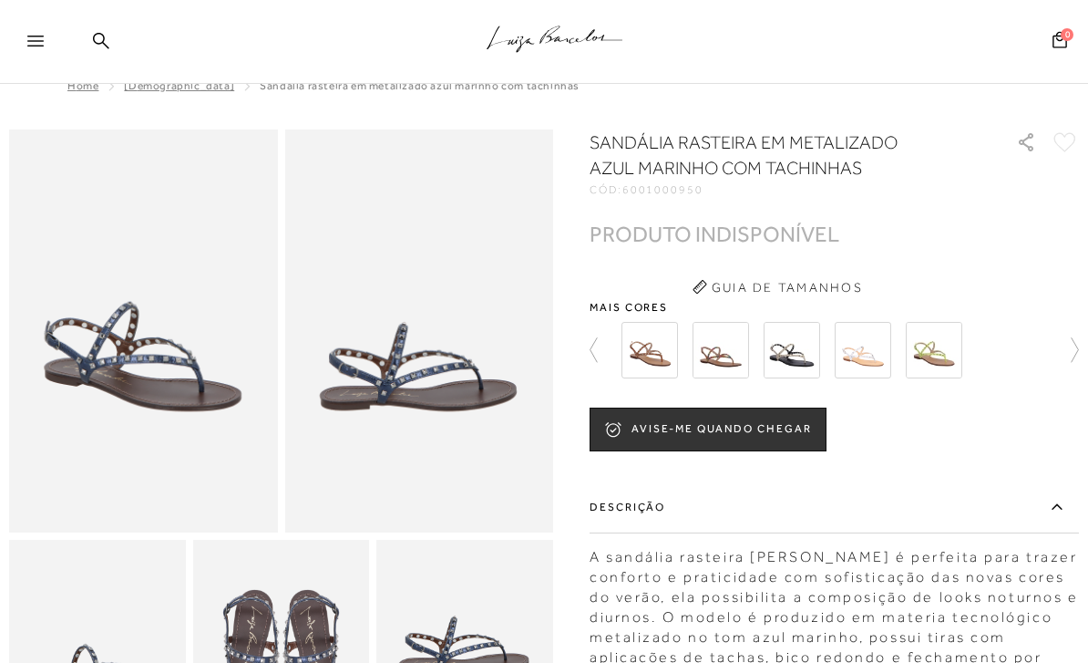
click at [862, 366] on img at bounding box center [863, 350] width 57 height 57
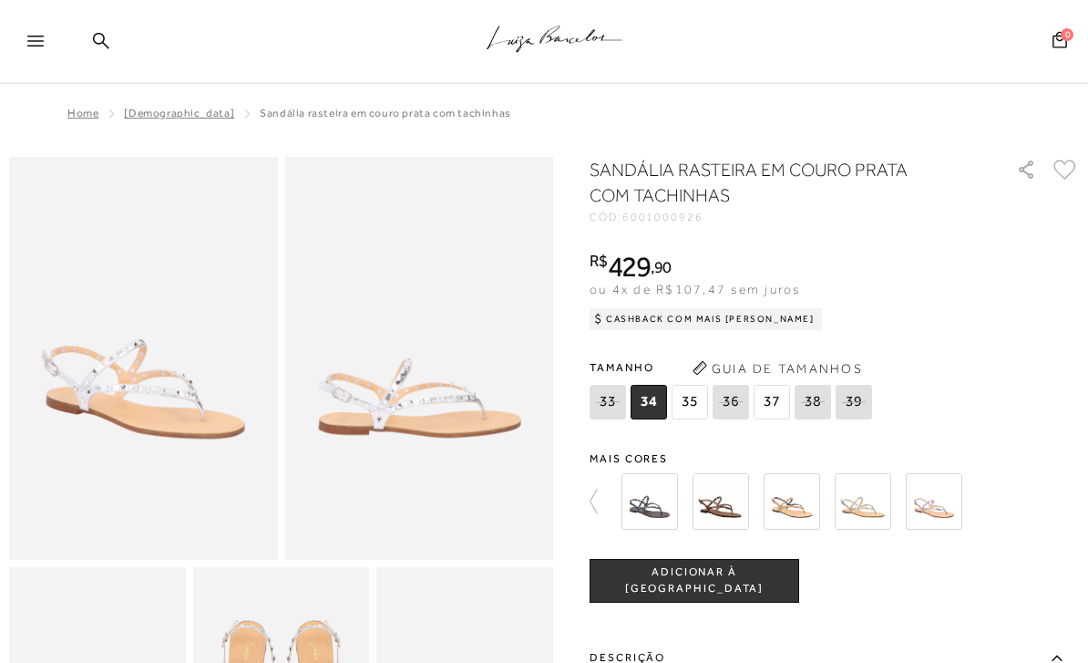
click at [655, 498] on img at bounding box center [650, 501] width 57 height 57
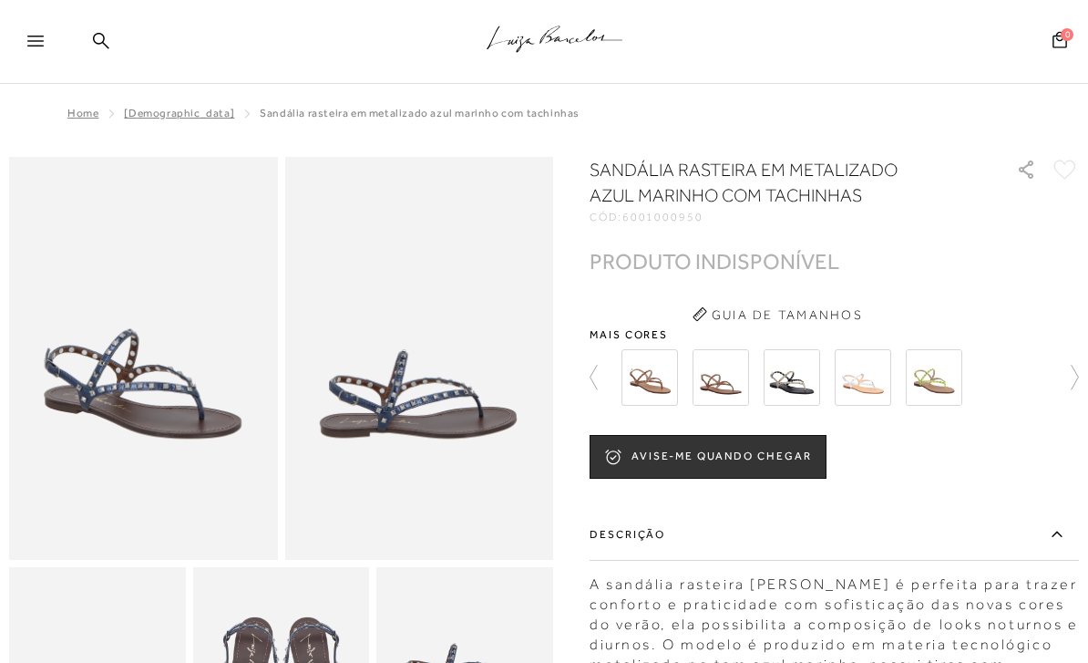
click at [939, 387] on img at bounding box center [934, 377] width 57 height 57
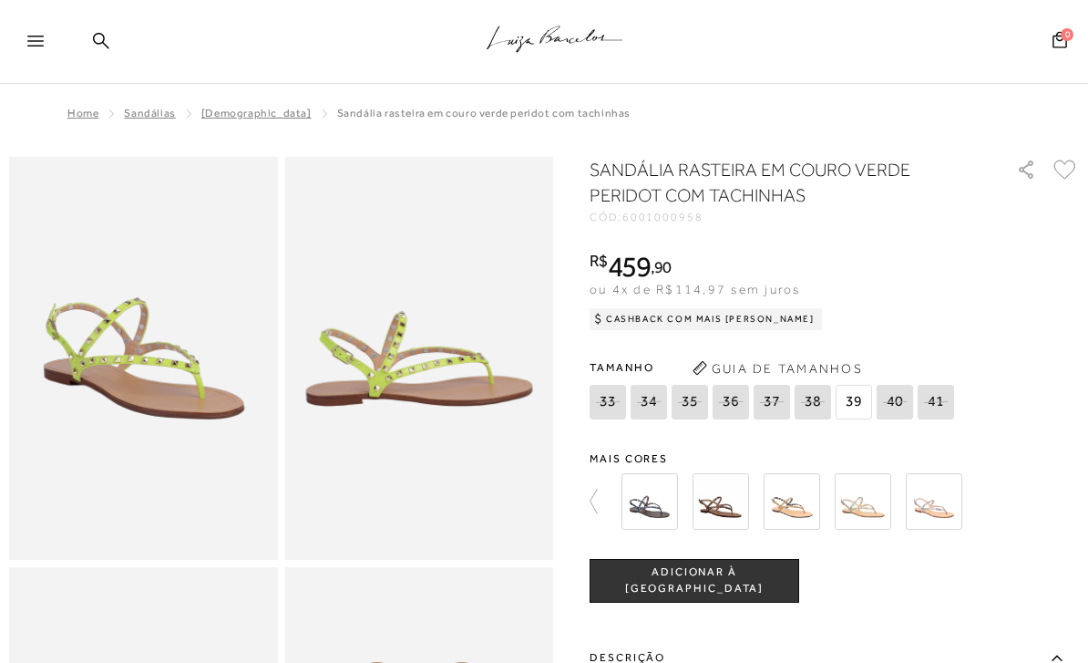
click at [847, 437] on div "SANDÁLIA RASTEIRA EM COURO VERDE PERIDOT COM TACHINHAS CÓD: 6001000958 × É nece…" at bounding box center [835, 627] width 490 height 941
click at [803, 513] on img at bounding box center [792, 501] width 57 height 57
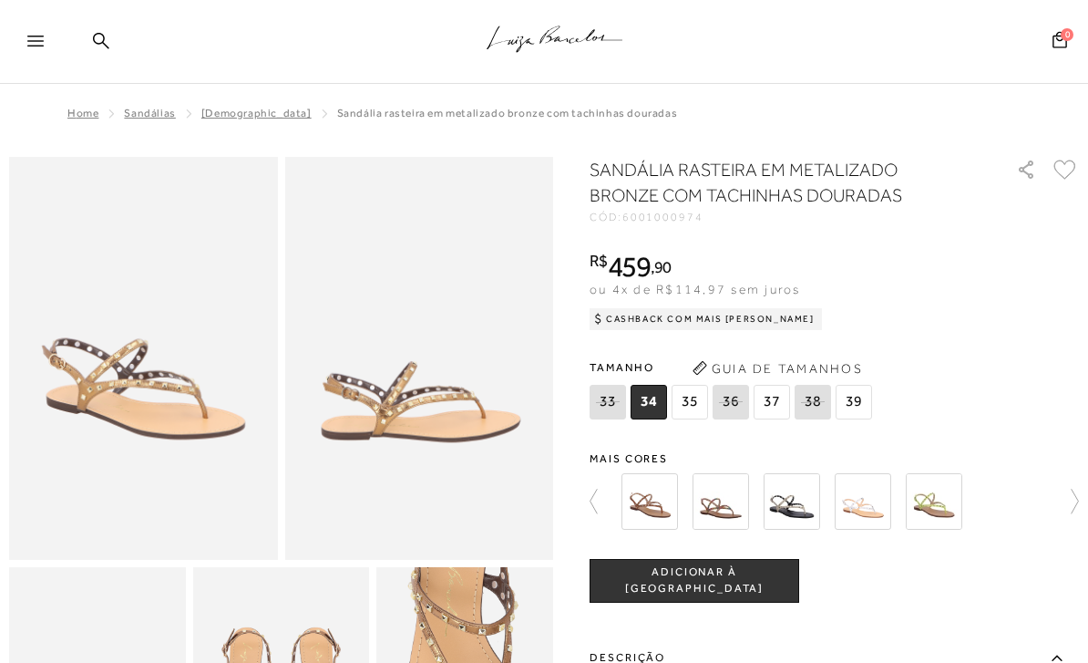
click at [777, 494] on img at bounding box center [792, 501] width 57 height 57
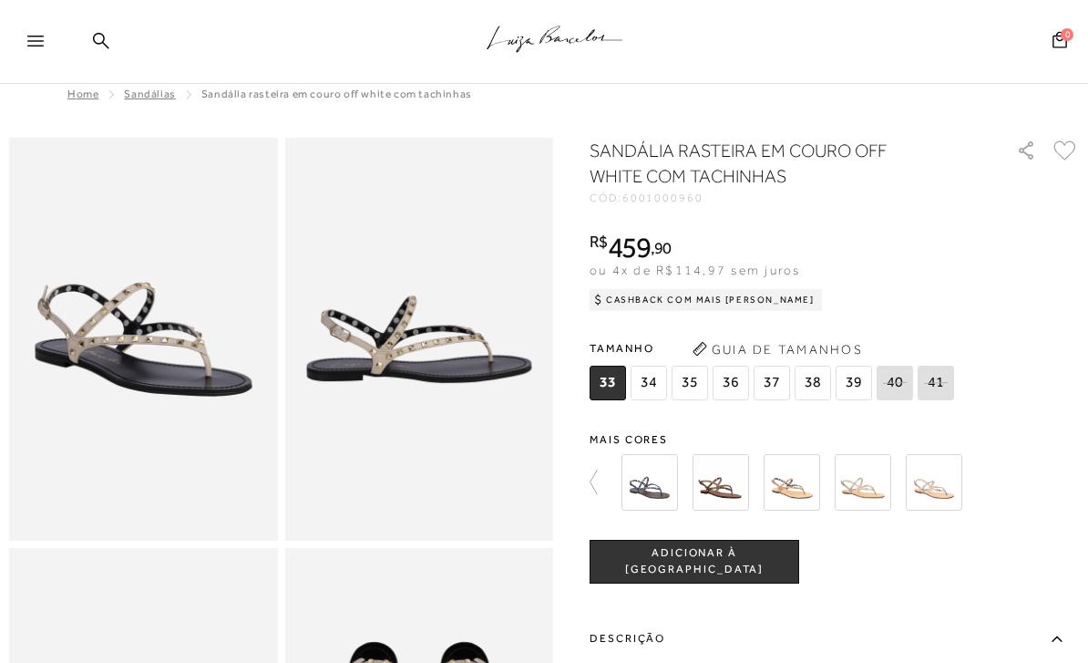
scroll to position [18, 0]
click at [921, 488] on img at bounding box center [934, 483] width 57 height 57
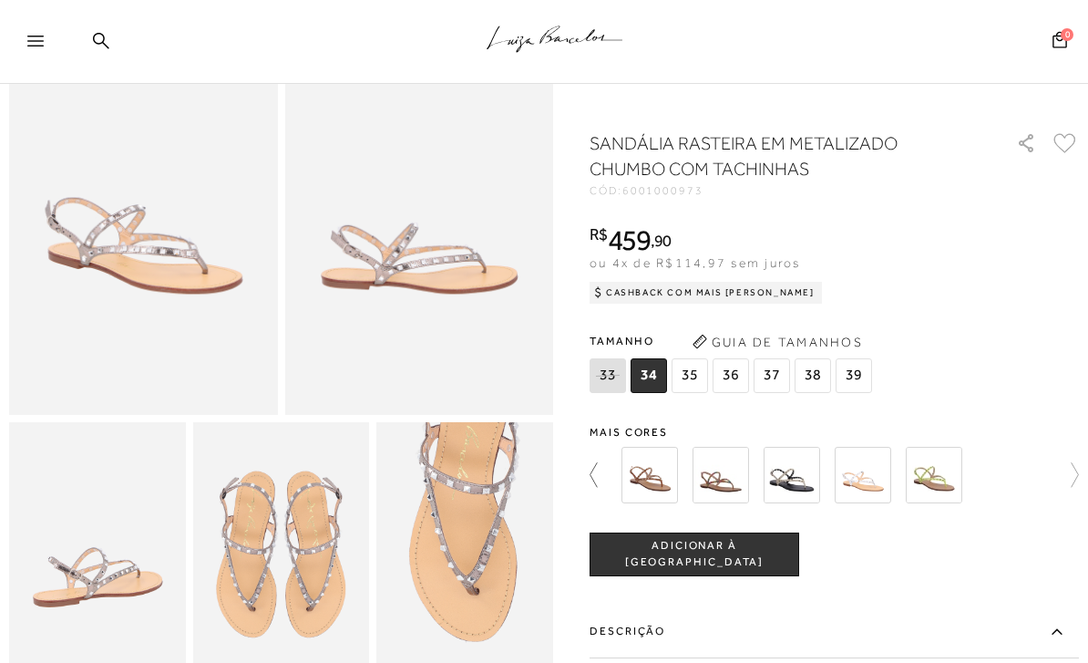
scroll to position [144, 0]
click at [868, 495] on img at bounding box center [863, 475] width 57 height 57
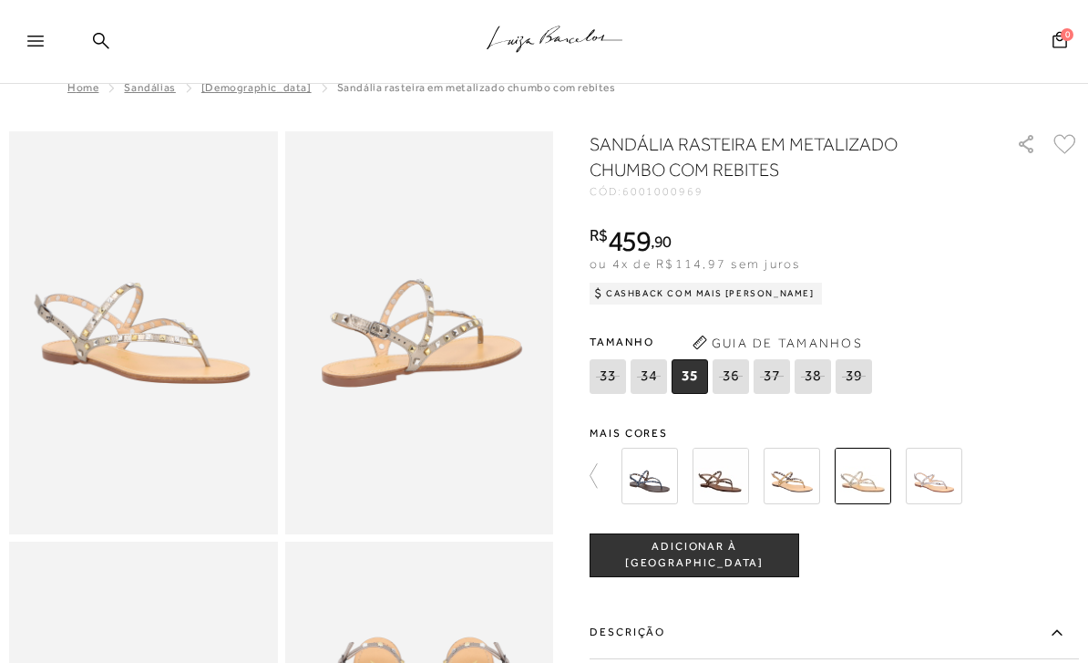
scroll to position [17, 0]
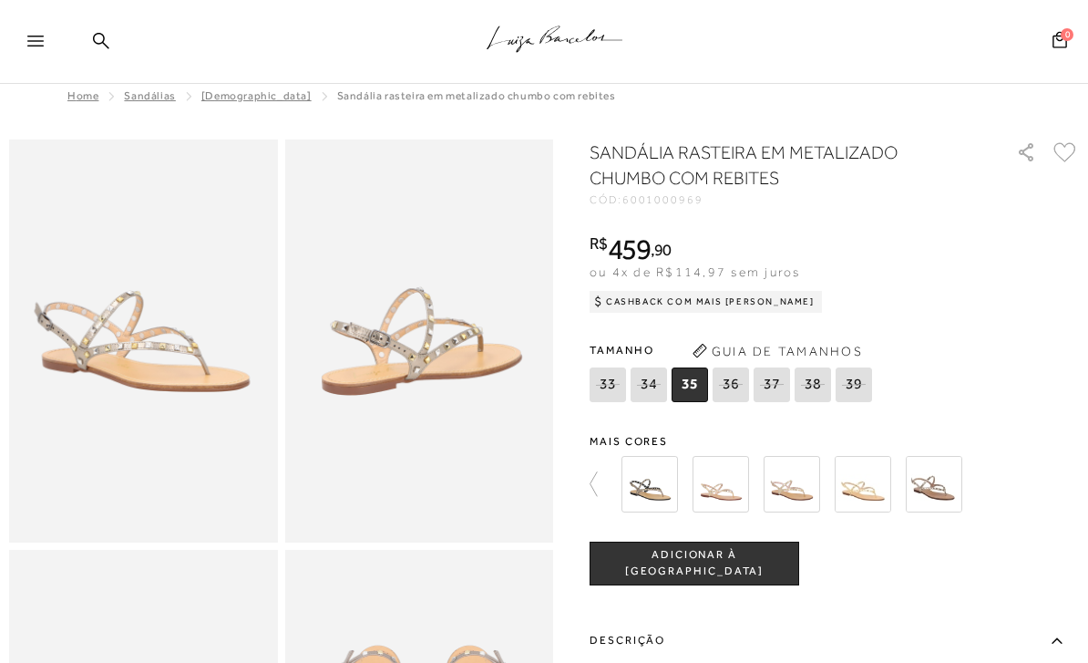
click at [787, 487] on img at bounding box center [792, 484] width 57 height 57
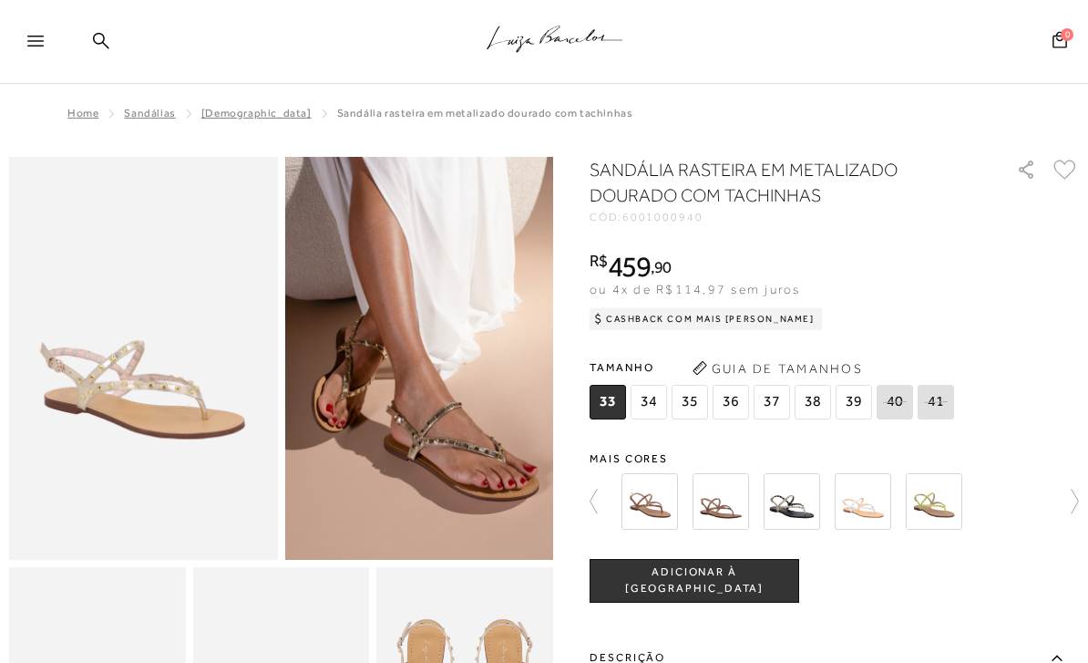
click at [794, 514] on img at bounding box center [792, 501] width 57 height 57
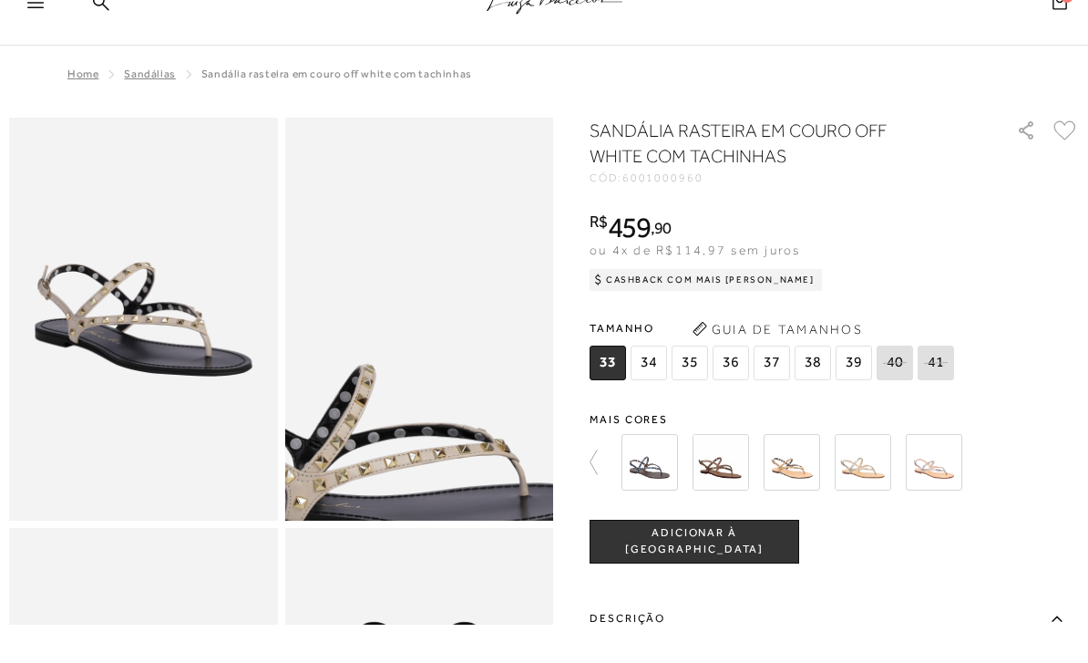
scroll to position [39, 0]
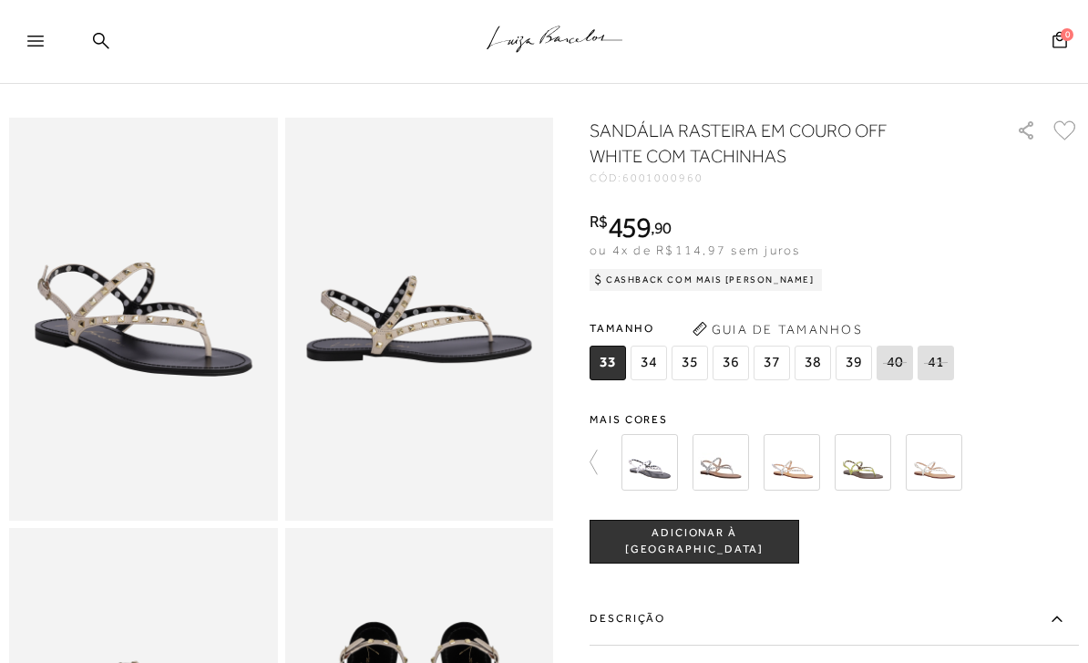
click at [616, 455] on div at bounding box center [388, 461] width 458 height 67
click at [657, 469] on img at bounding box center [650, 462] width 57 height 57
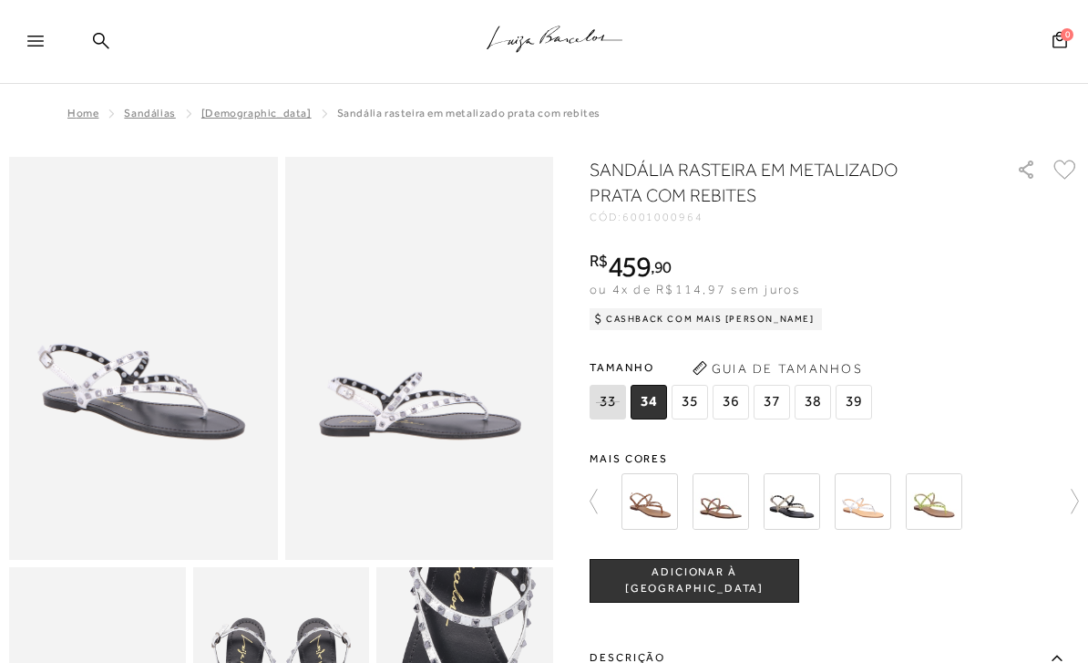
click at [817, 516] on img at bounding box center [792, 501] width 57 height 57
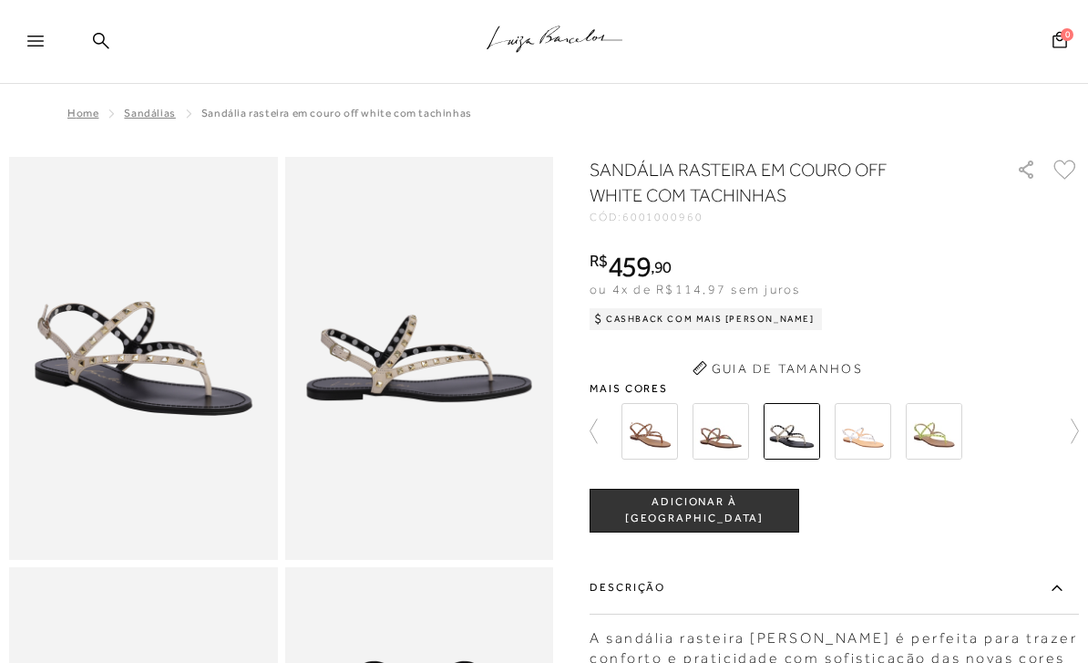
click at [795, 517] on button "ADICIONAR À [GEOGRAPHIC_DATA]" at bounding box center [695, 511] width 210 height 44
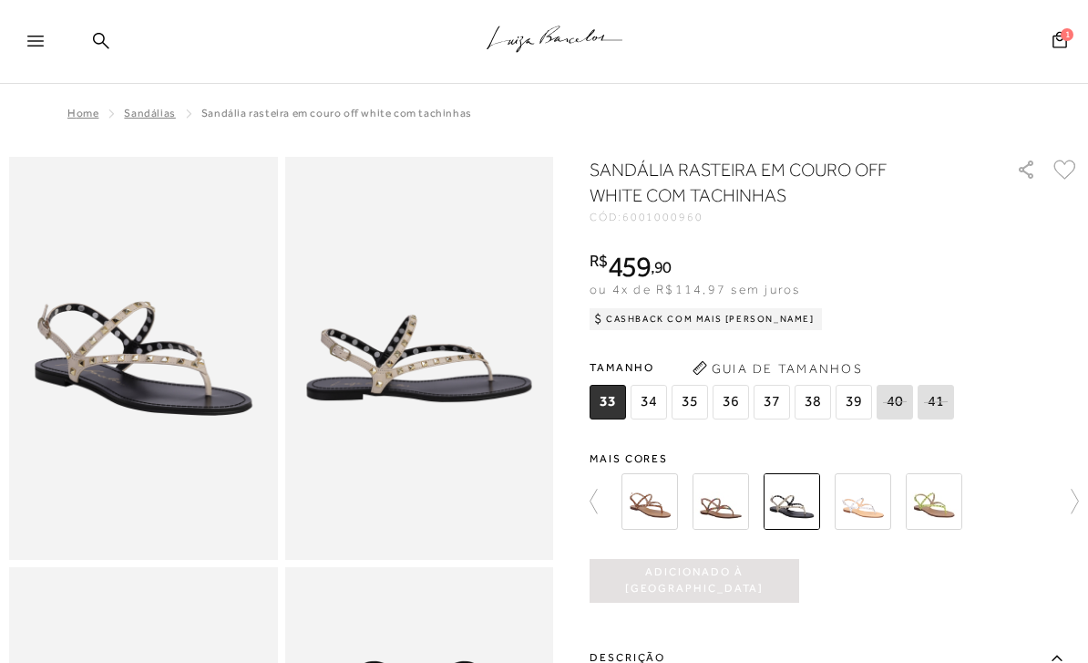
click at [861, 500] on img at bounding box center [863, 501] width 57 height 57
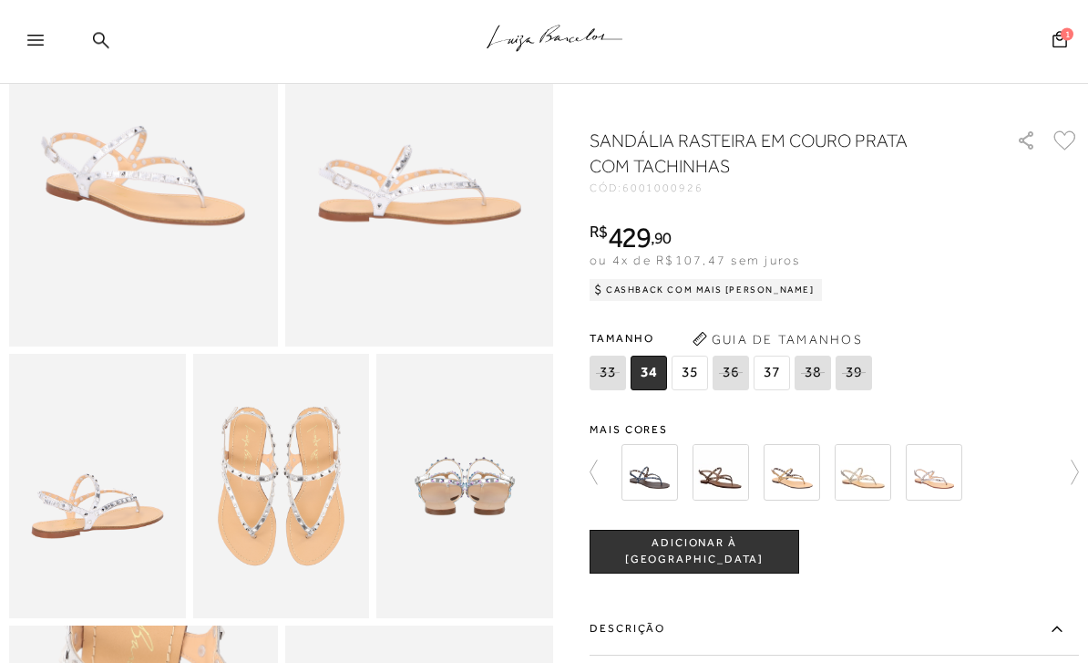
scroll to position [153, 0]
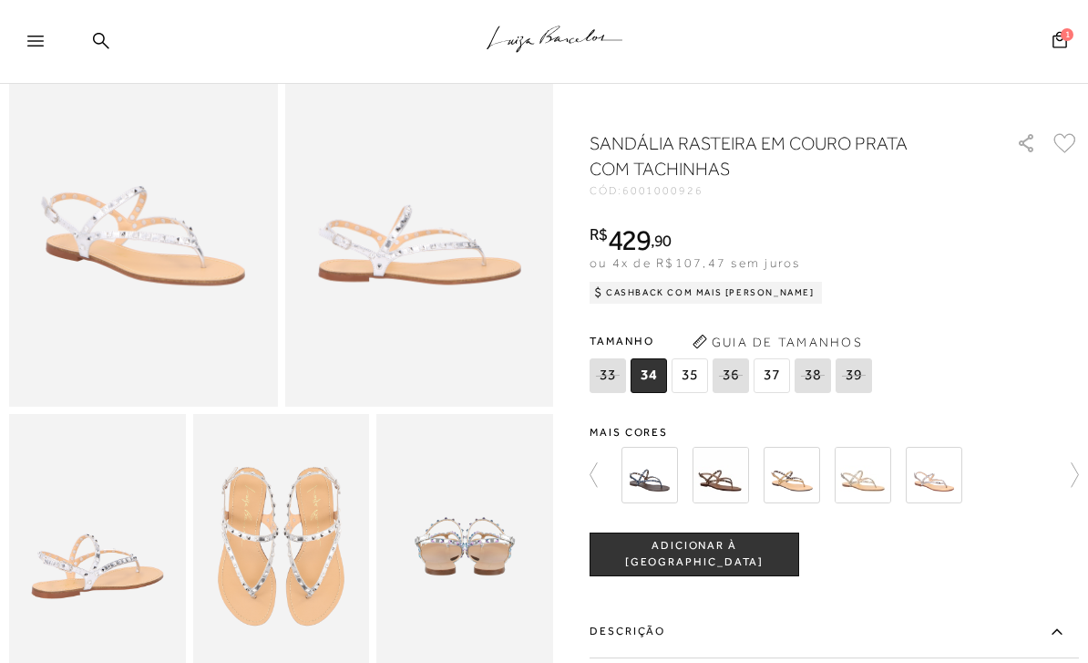
click at [876, 479] on img at bounding box center [863, 475] width 57 height 57
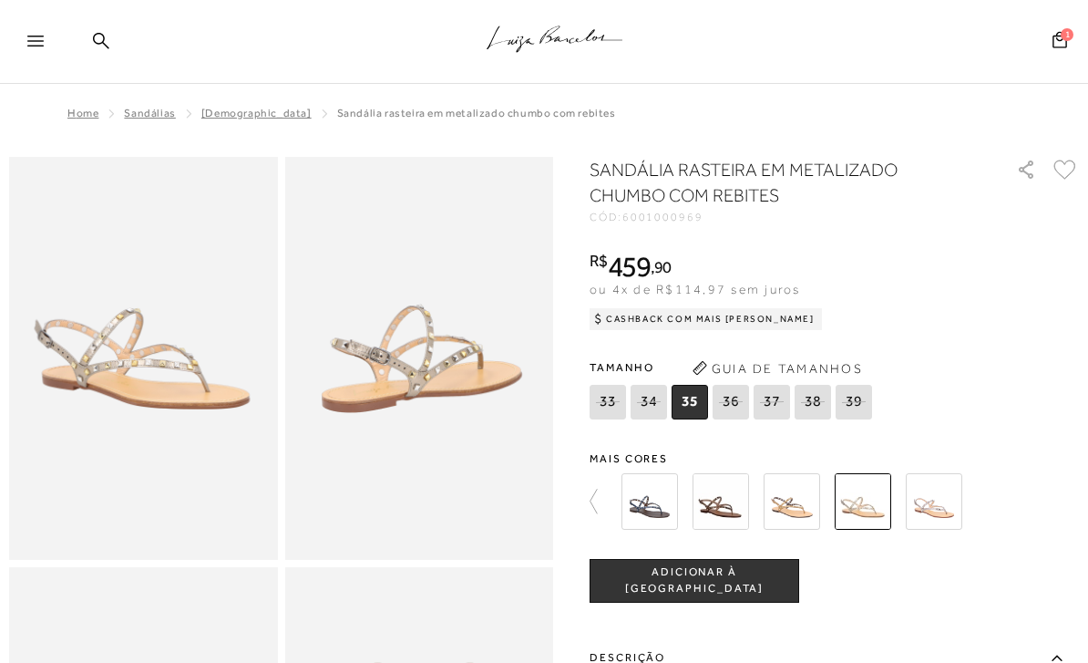
click at [946, 518] on img at bounding box center [934, 501] width 57 height 57
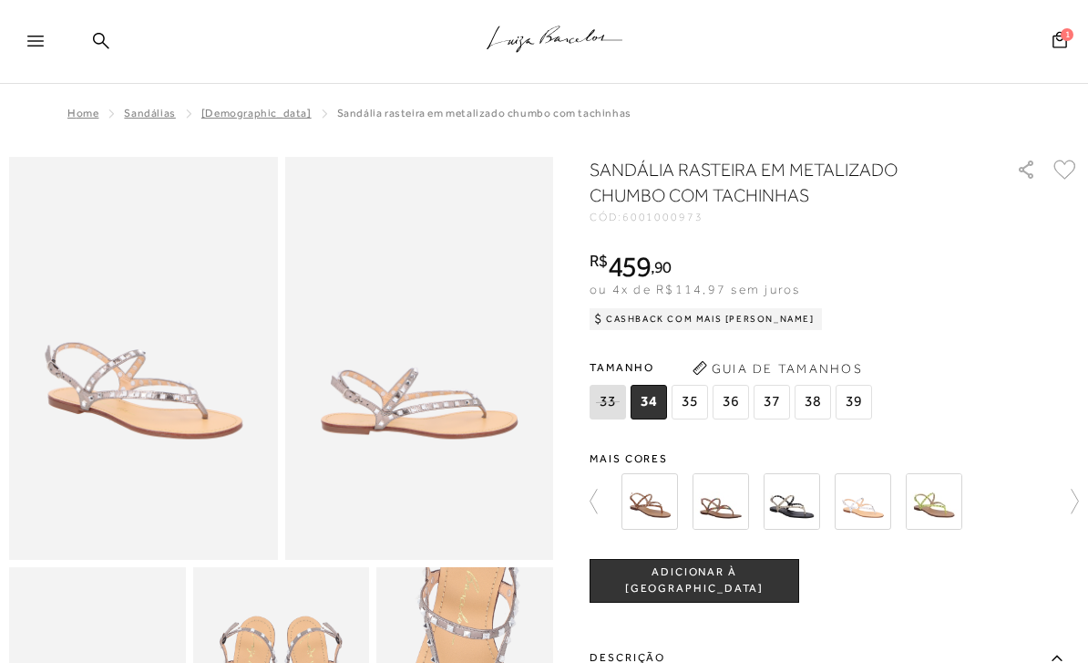
click at [802, 499] on img at bounding box center [792, 501] width 57 height 57
